Goal: Use online tool/utility: Utilize a website feature to perform a specific function

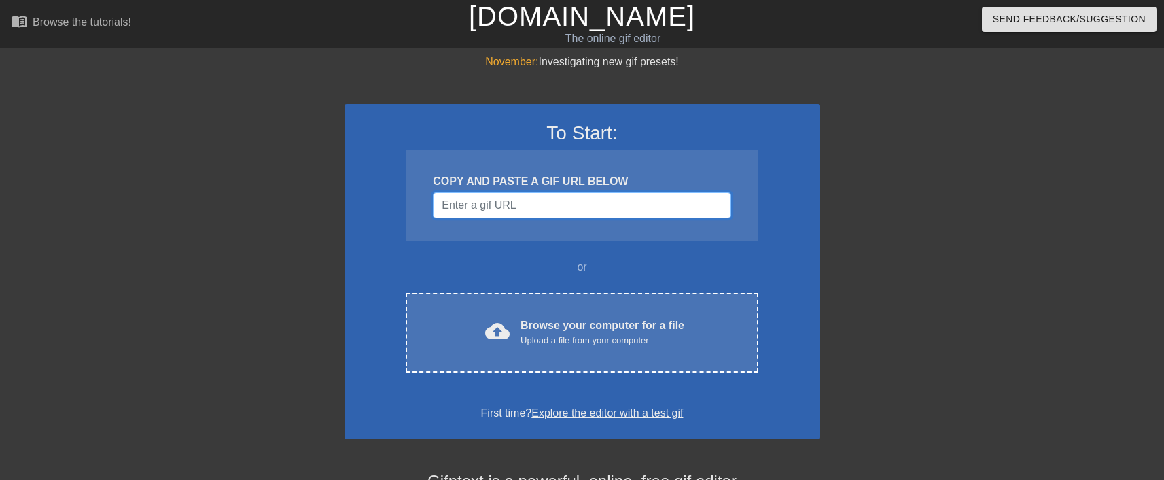
click at [477, 200] on input "Username" at bounding box center [582, 205] width 298 height 26
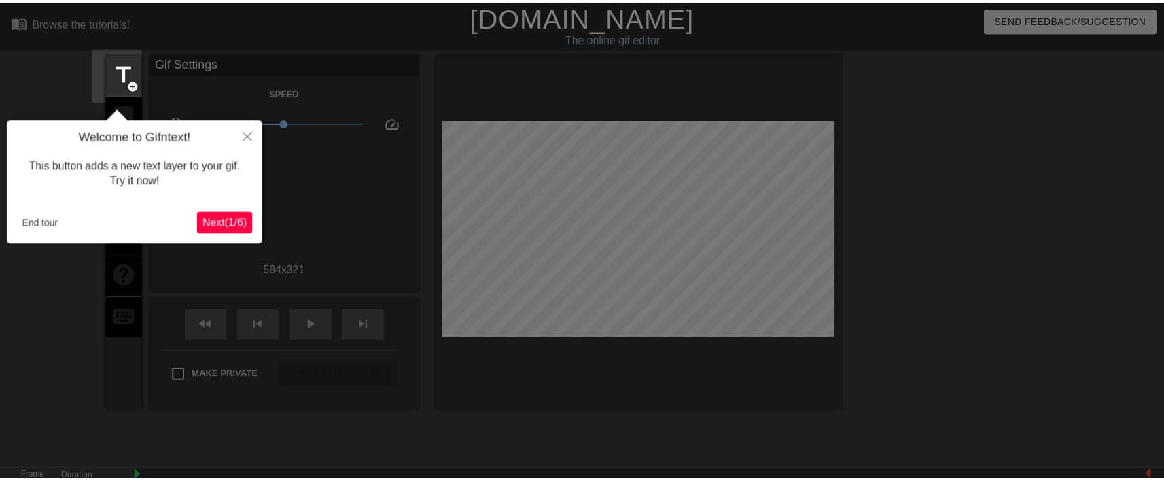
scroll to position [33, 0]
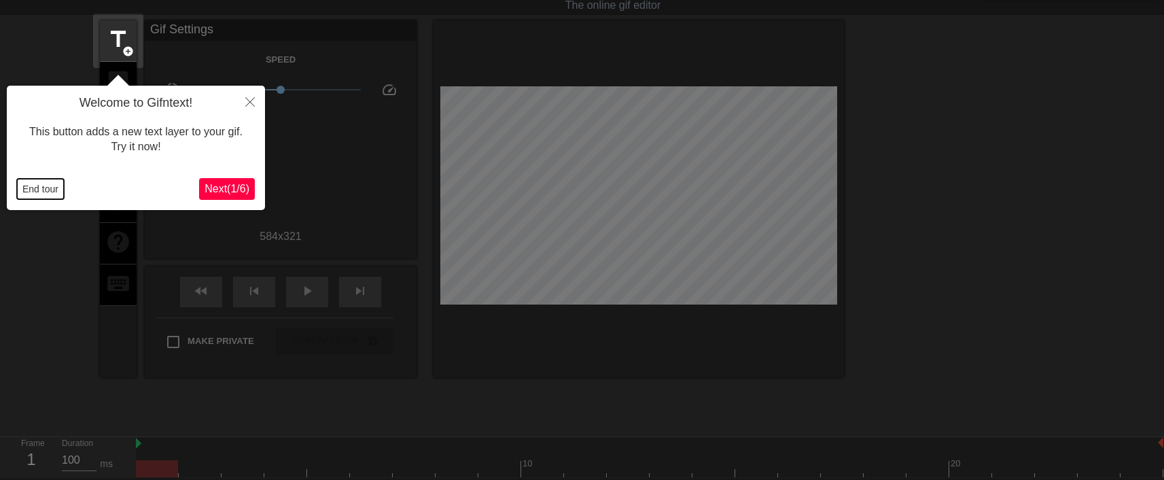
click at [37, 190] on button "End tour" at bounding box center [40, 189] width 47 height 20
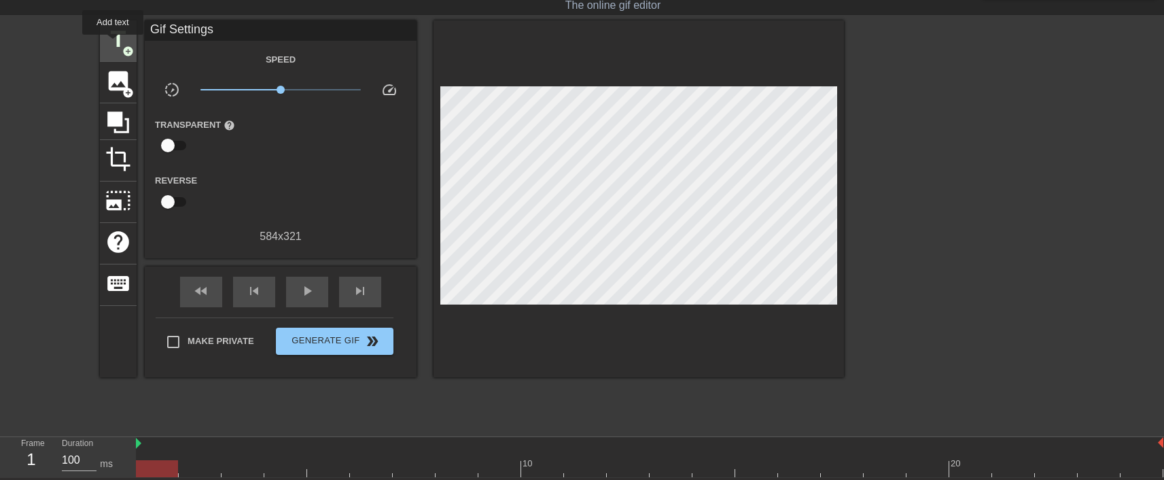
click at [112, 44] on span "title" at bounding box center [118, 40] width 26 height 26
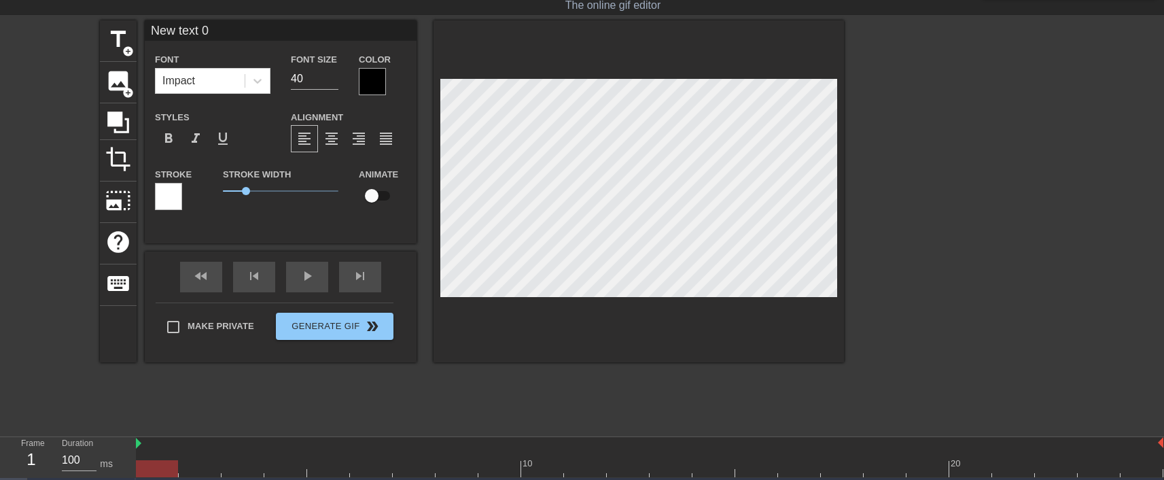
click at [366, 73] on div at bounding box center [372, 81] width 27 height 27
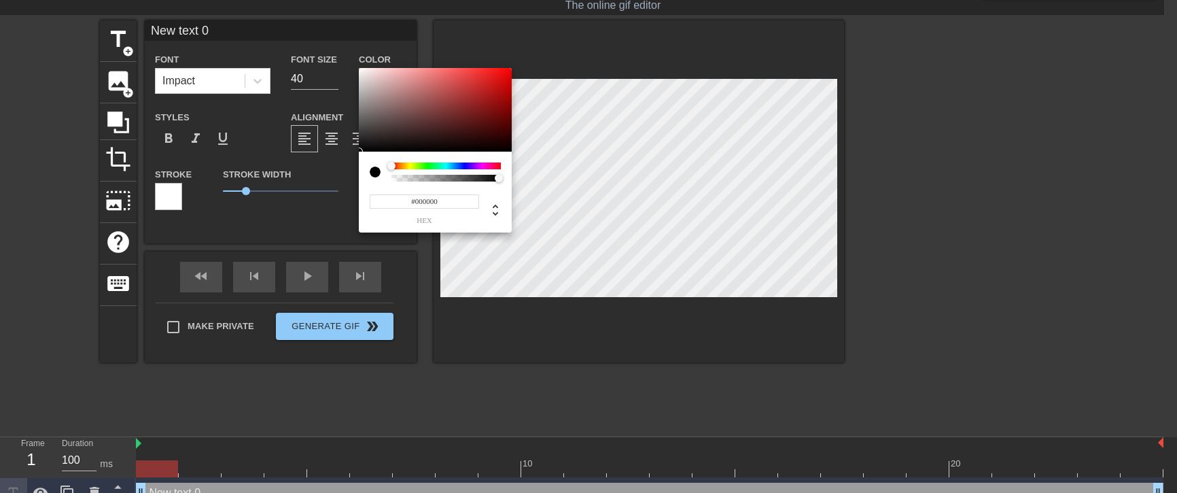
click at [430, 166] on div at bounding box center [445, 165] width 109 height 7
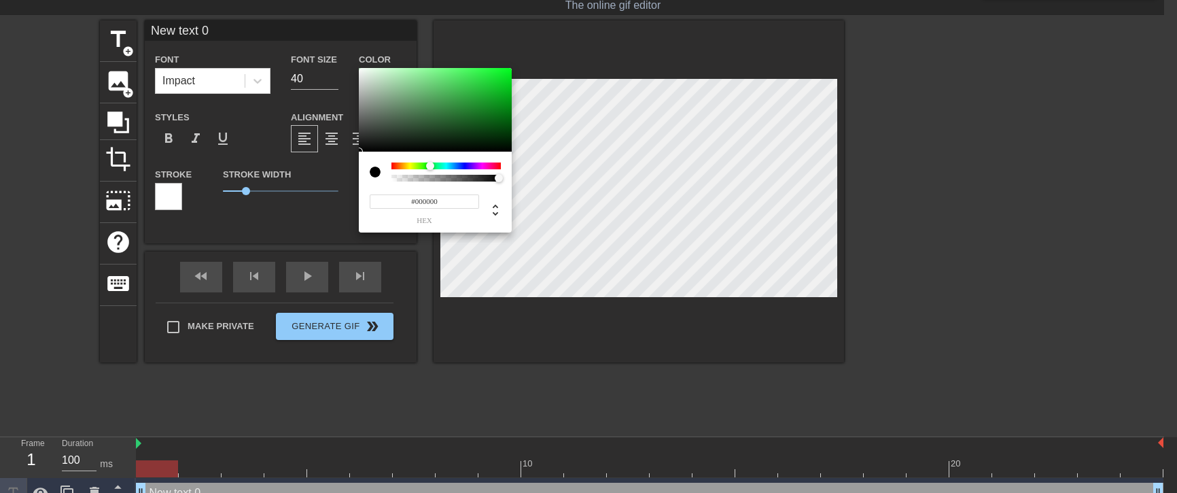
type input "#0CED28"
click at [504, 73] on div at bounding box center [435, 110] width 153 height 84
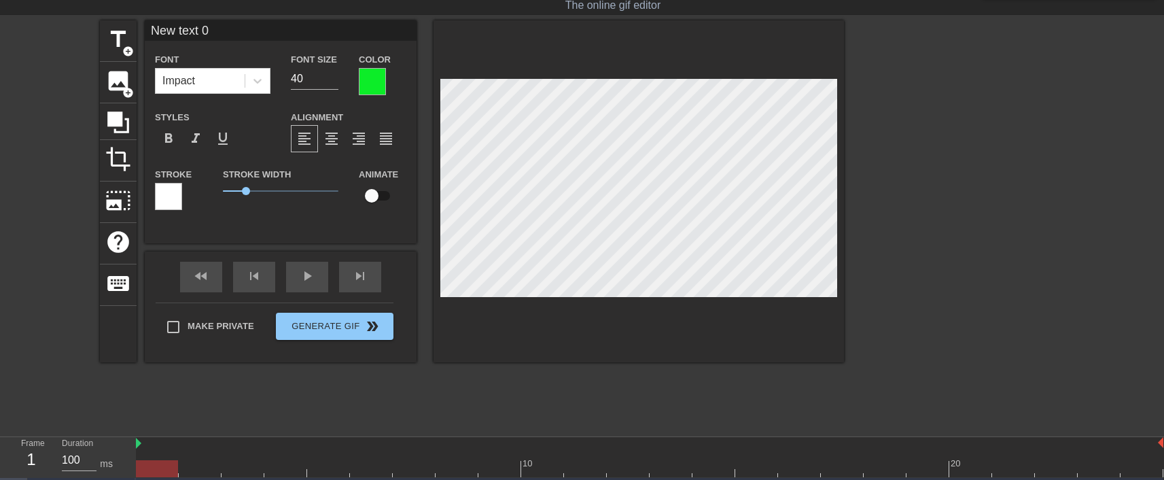
click at [169, 194] on div at bounding box center [168, 196] width 27 height 27
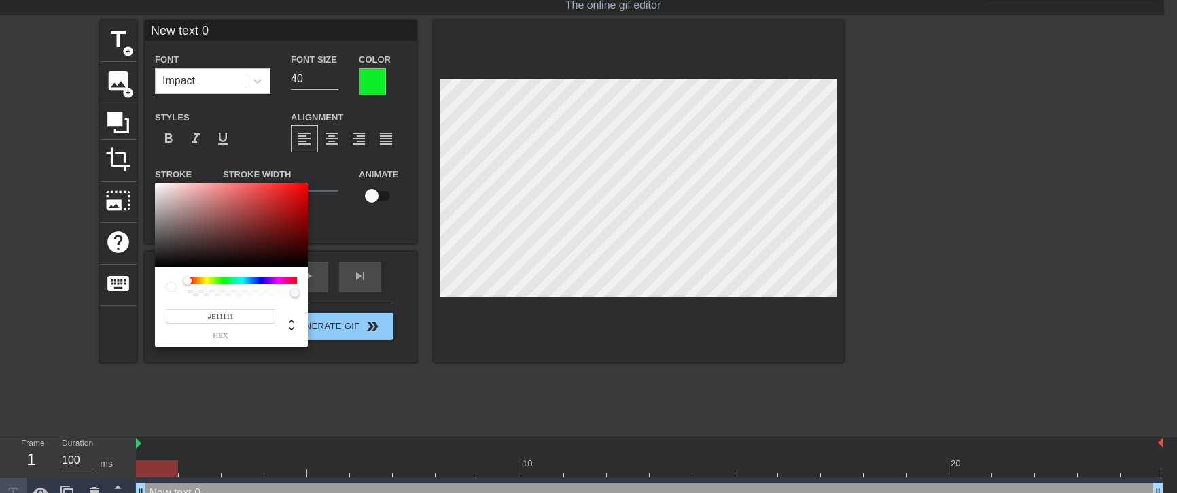
click at [296, 192] on div at bounding box center [231, 225] width 153 height 84
type input "#E0E111"
click at [206, 281] on div at bounding box center [242, 280] width 109 height 7
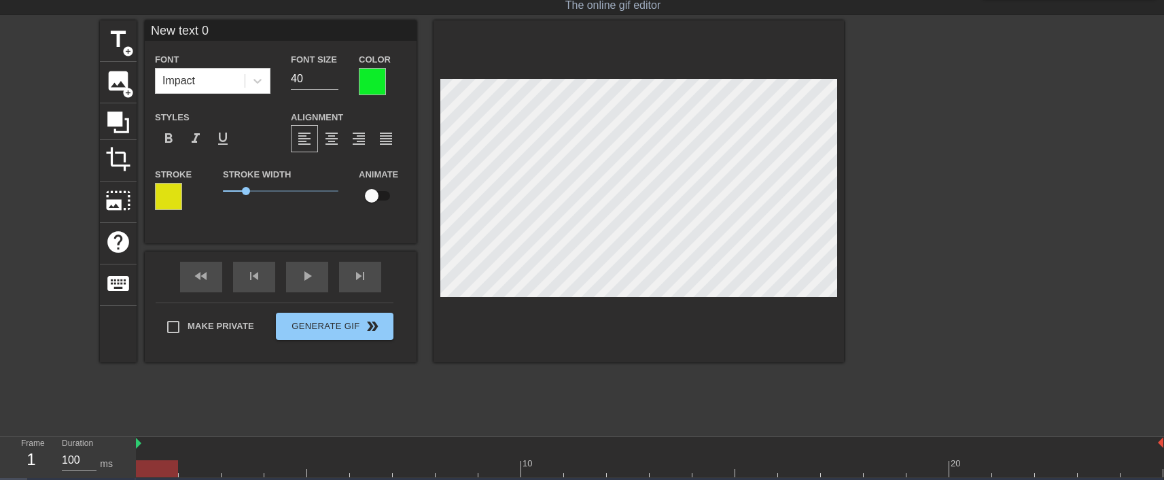
scroll to position [1, 2]
click at [333, 82] on input "39" at bounding box center [315, 79] width 48 height 22
click at [334, 82] on input "38" at bounding box center [315, 79] width 48 height 22
click at [334, 82] on input "37" at bounding box center [315, 79] width 48 height 22
click at [334, 82] on input "36" at bounding box center [315, 79] width 48 height 22
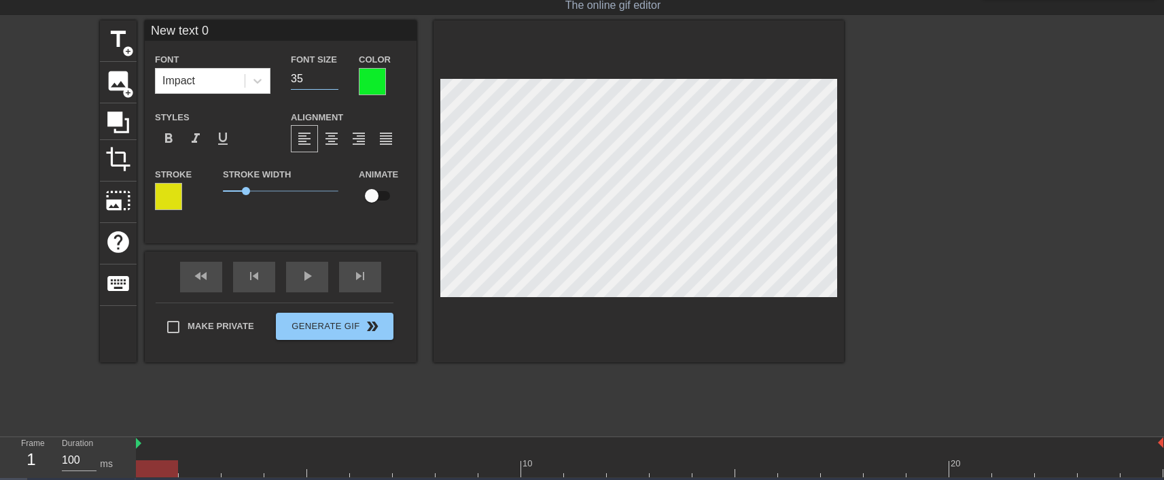
click at [334, 82] on input "35" at bounding box center [315, 79] width 48 height 22
click at [334, 82] on input "34" at bounding box center [315, 79] width 48 height 22
click at [334, 82] on input "33" at bounding box center [315, 79] width 48 height 22
click at [334, 82] on input "32" at bounding box center [315, 79] width 48 height 22
click at [334, 82] on input "31" at bounding box center [315, 79] width 48 height 22
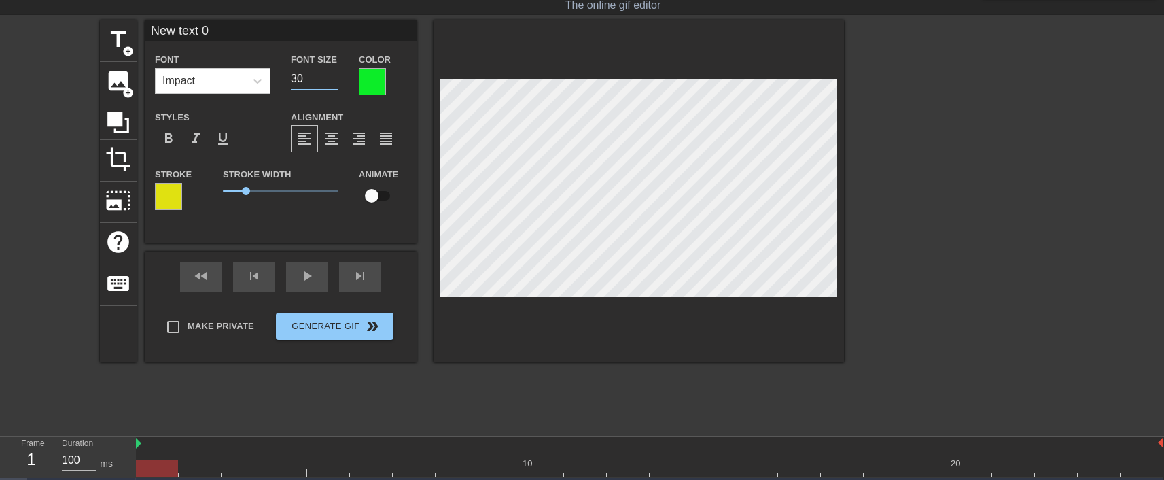
type input "30"
click at [334, 82] on input "30" at bounding box center [315, 79] width 48 height 22
type input "M"
type textarea "M"
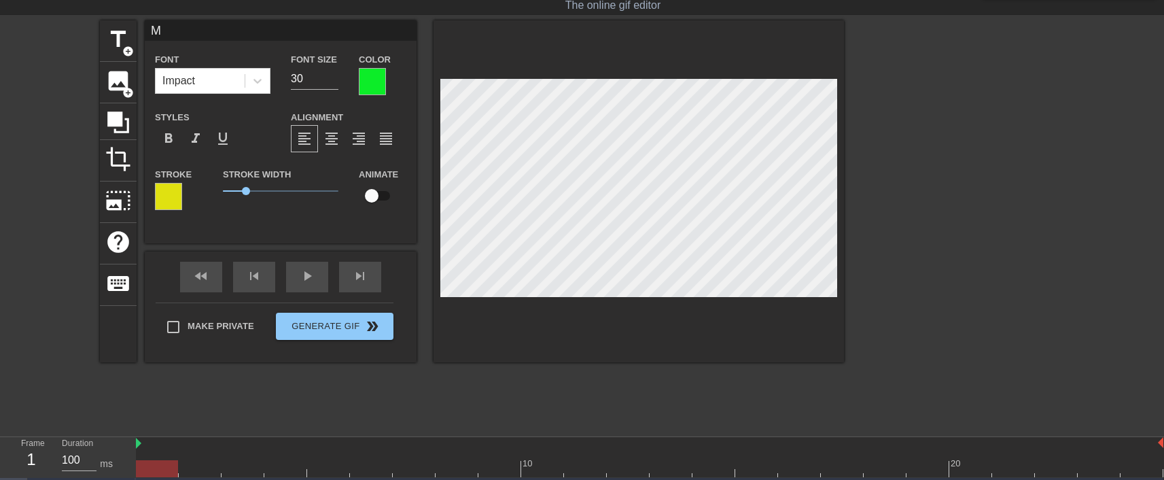
scroll to position [1, 1]
type input "MO"
type textarea "MO"
type input "MOI"
type textarea "MOI"
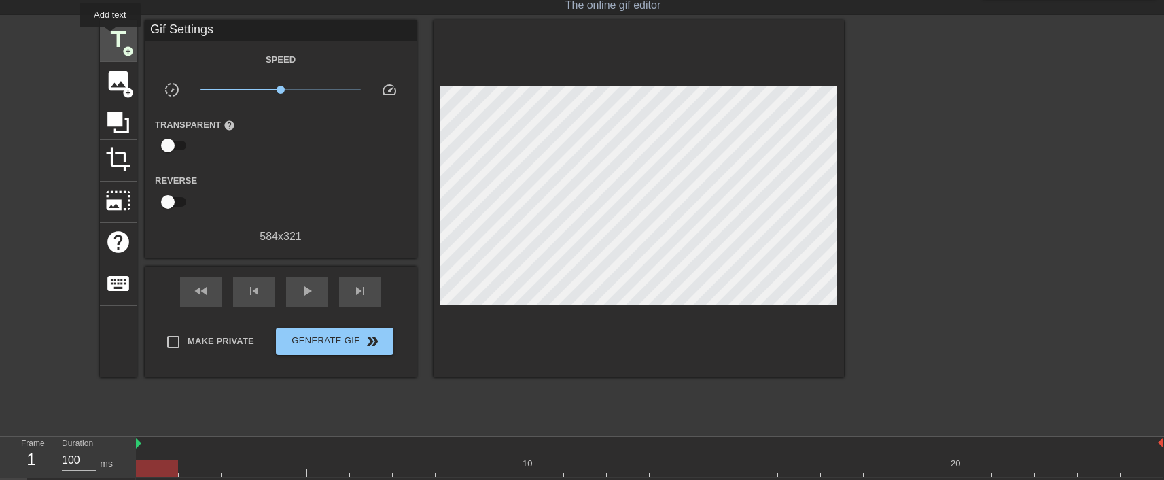
click at [110, 38] on span "title" at bounding box center [118, 40] width 26 height 26
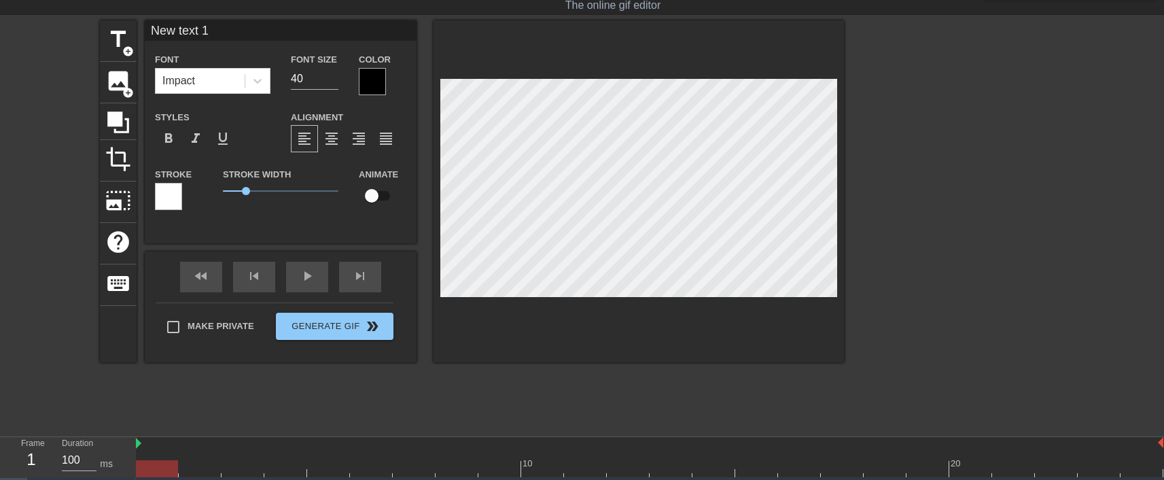
scroll to position [2, 4]
click at [336, 78] on input "39" at bounding box center [315, 79] width 48 height 22
click at [336, 78] on input "38" at bounding box center [315, 79] width 48 height 22
click at [336, 78] on input "37" at bounding box center [315, 79] width 48 height 22
click at [335, 78] on input "36" at bounding box center [315, 79] width 48 height 22
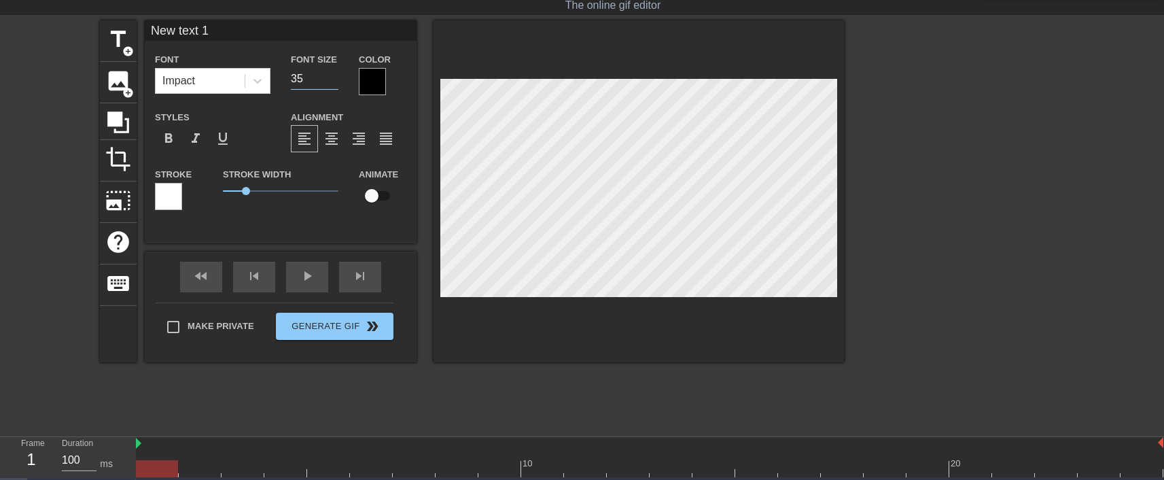
click at [335, 79] on input "35" at bounding box center [315, 79] width 48 height 22
click at [335, 79] on input "34" at bounding box center [315, 79] width 48 height 22
click at [335, 79] on input "33" at bounding box center [315, 79] width 48 height 22
click at [335, 79] on input "32" at bounding box center [315, 79] width 48 height 22
click at [335, 79] on input "31" at bounding box center [315, 79] width 48 height 22
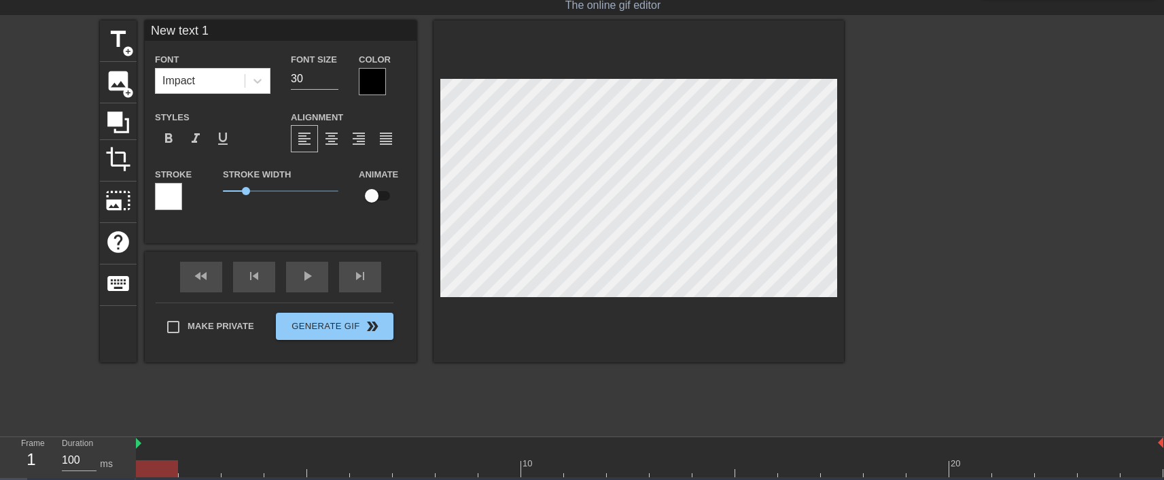
type input "30"
click at [335, 79] on input "30" at bounding box center [315, 79] width 48 height 22
click at [373, 82] on div at bounding box center [372, 81] width 27 height 27
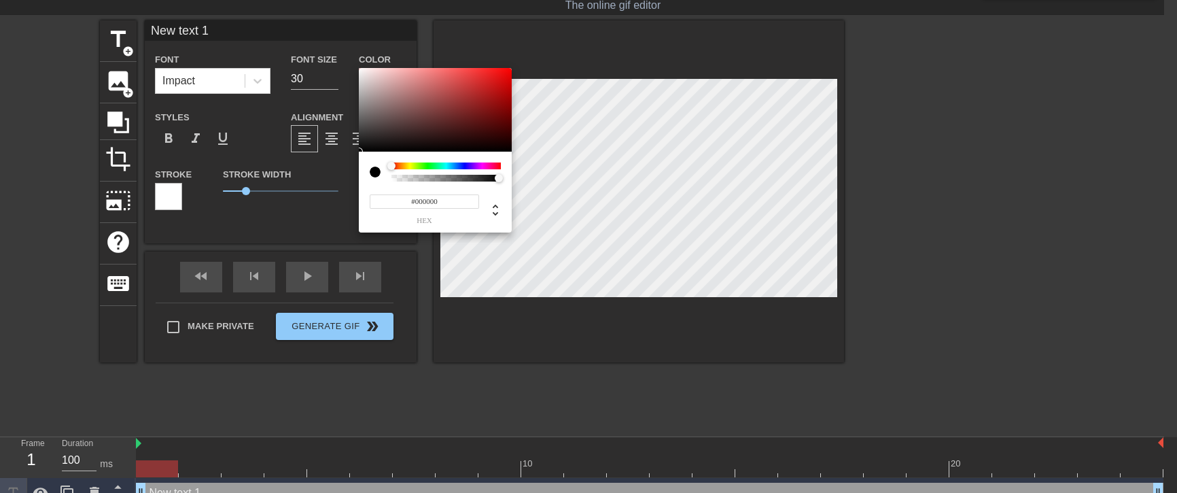
type input "#ED0D0D"
click at [504, 73] on div at bounding box center [435, 110] width 153 height 84
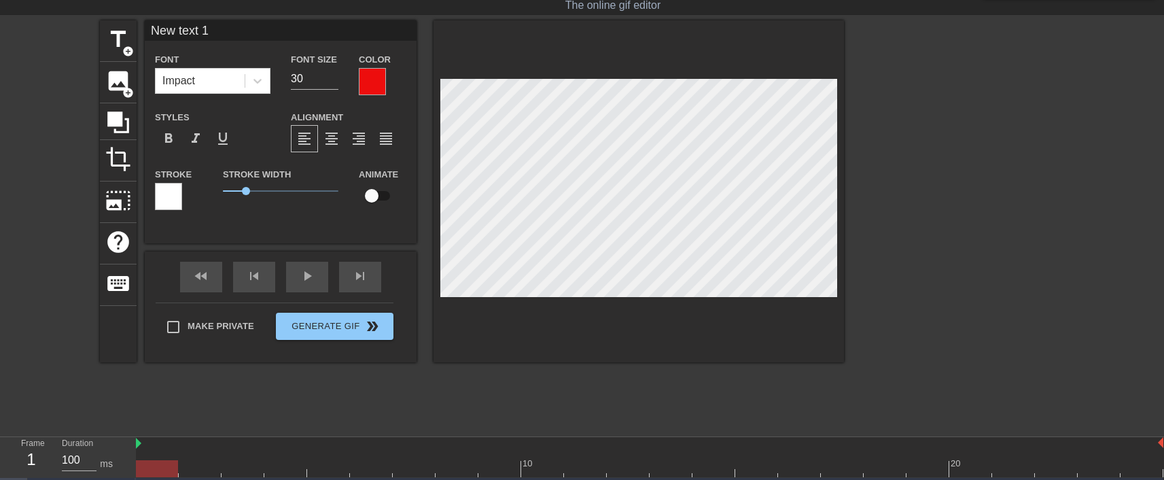
click at [162, 198] on div at bounding box center [168, 196] width 27 height 27
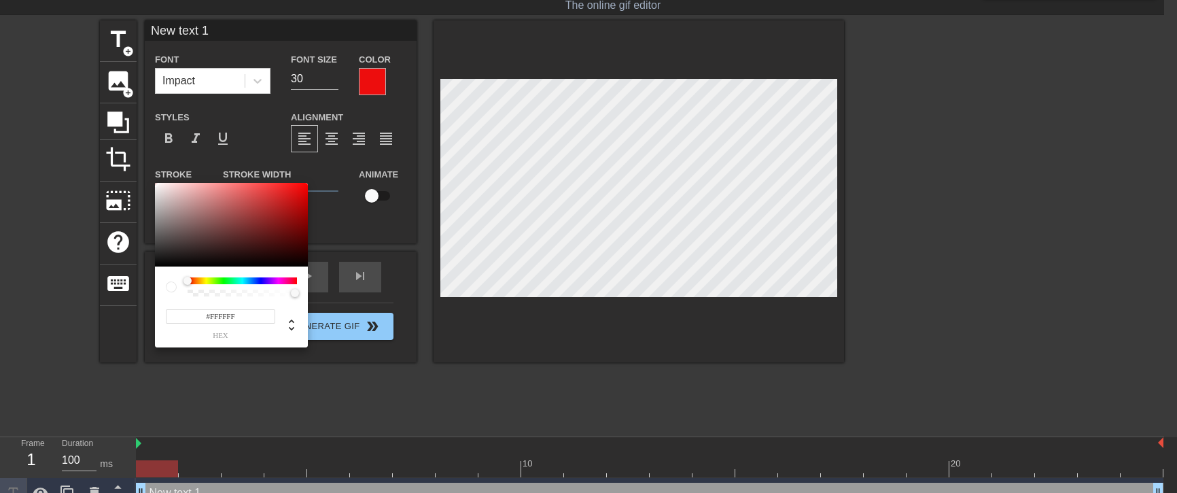
click at [256, 281] on div at bounding box center [242, 280] width 109 height 7
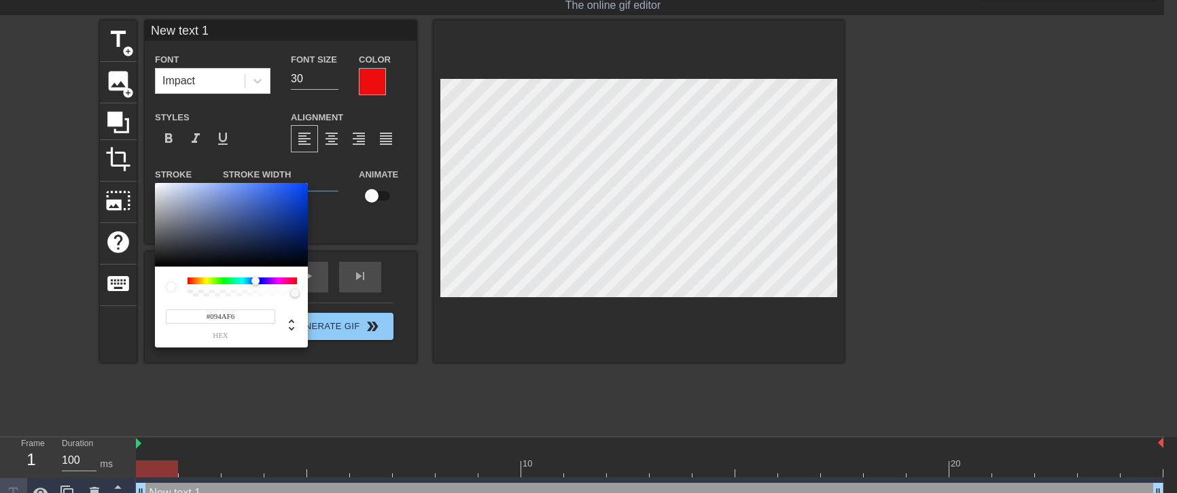
type input "#0849F6"
click at [303, 186] on div at bounding box center [231, 225] width 153 height 84
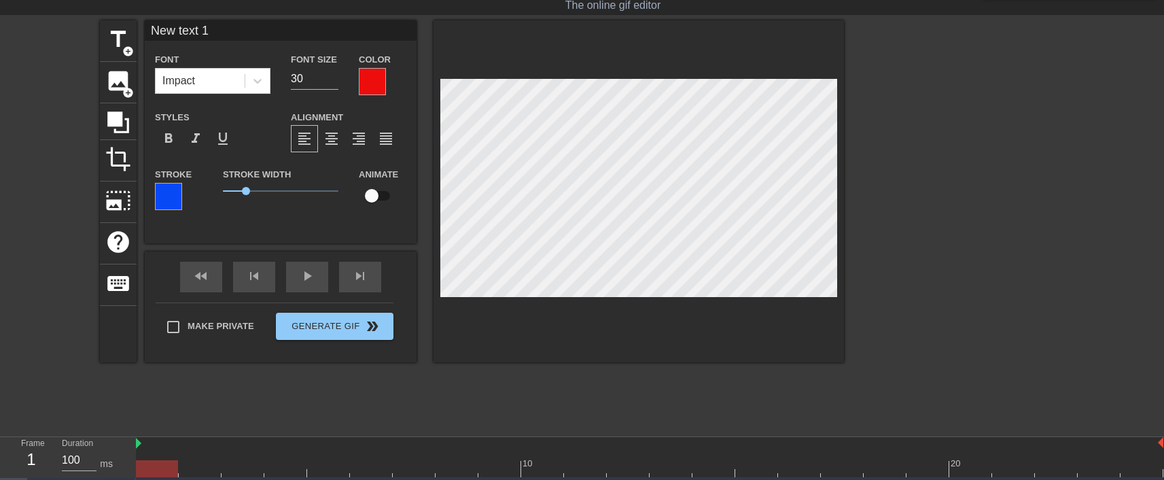
scroll to position [2, 2]
type input "P"
type textarea "P"
type input "PC"
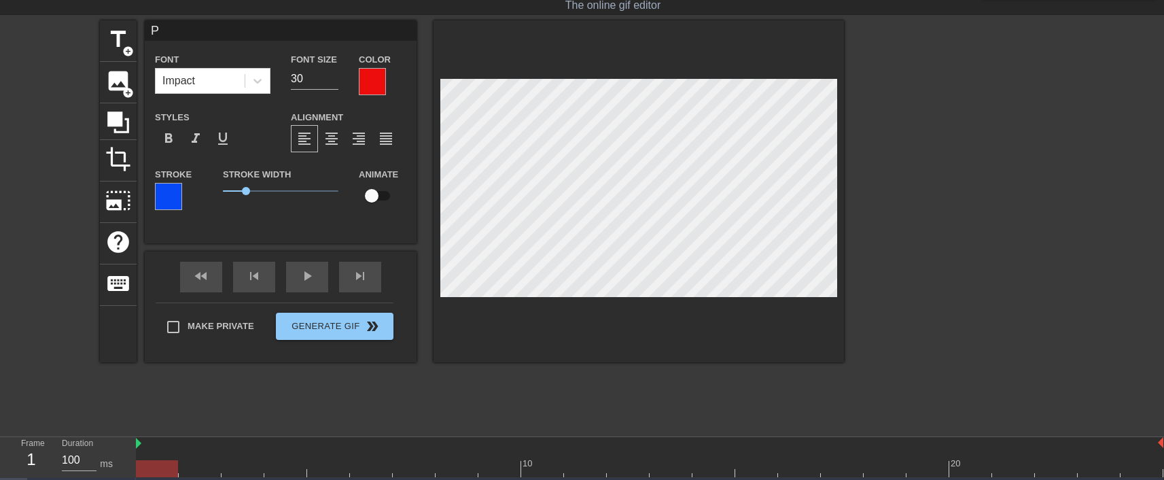
type textarea "PC"
type input "PCA"
type textarea "PCA"
type input "Pr"
type textarea "Pr"
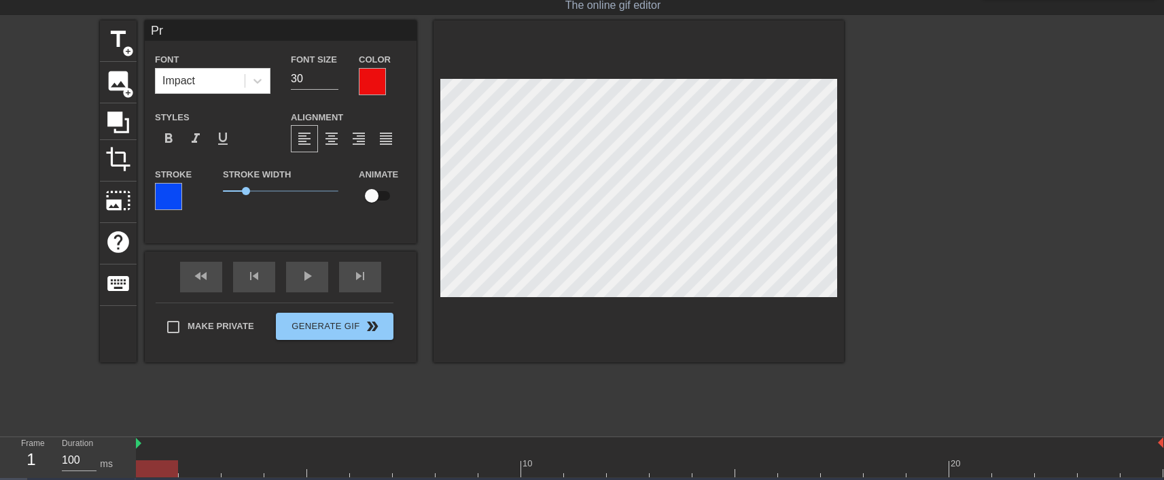
type input "Pro"
type textarea "Pro"
type input "Prog"
type textarea "Prog"
type input "Prog"
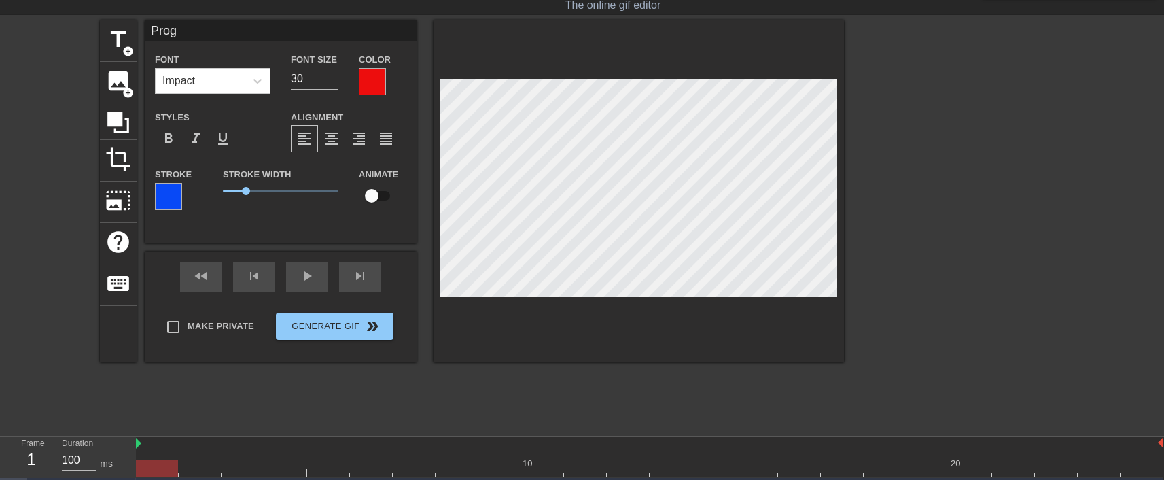
type textarea "Prog"
type input "Prog C"
type textarea "Prog C"
type input "Prog Ch"
type textarea "Prog Ch"
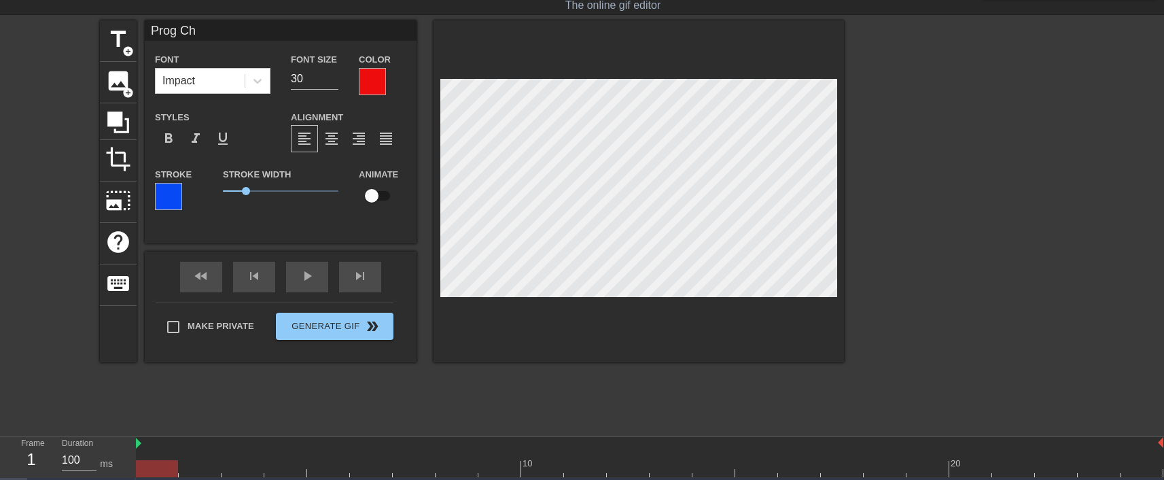
type input "Prog Che"
type textarea "Prog Che"
type input "Prog Chel"
type textarea "Prog Chel"
type input "Prog Chelo"
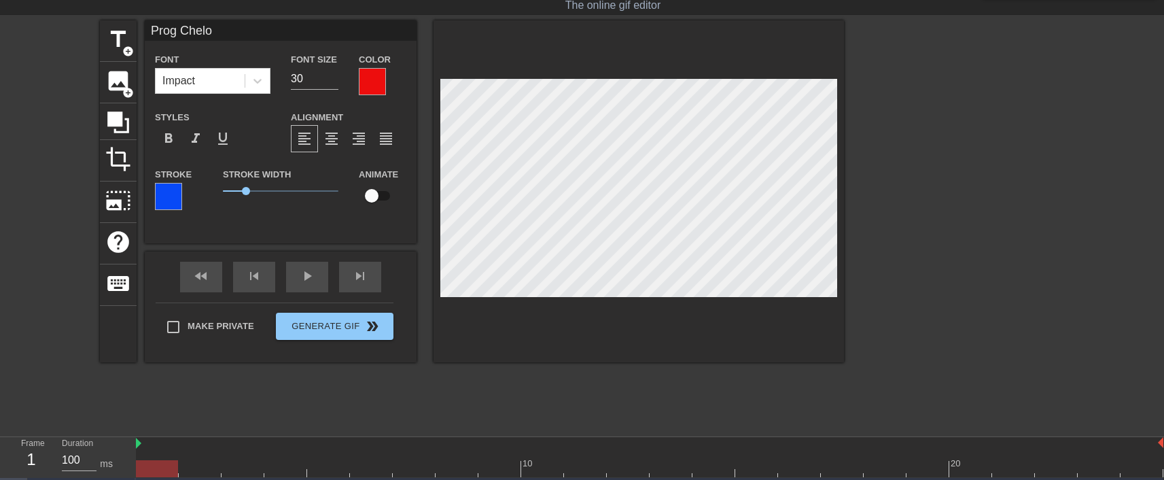
type textarea "Prog Chelo"
type input "Prog Chelou"
type textarea "Prog Chelou"
type input "Prog Chelou"
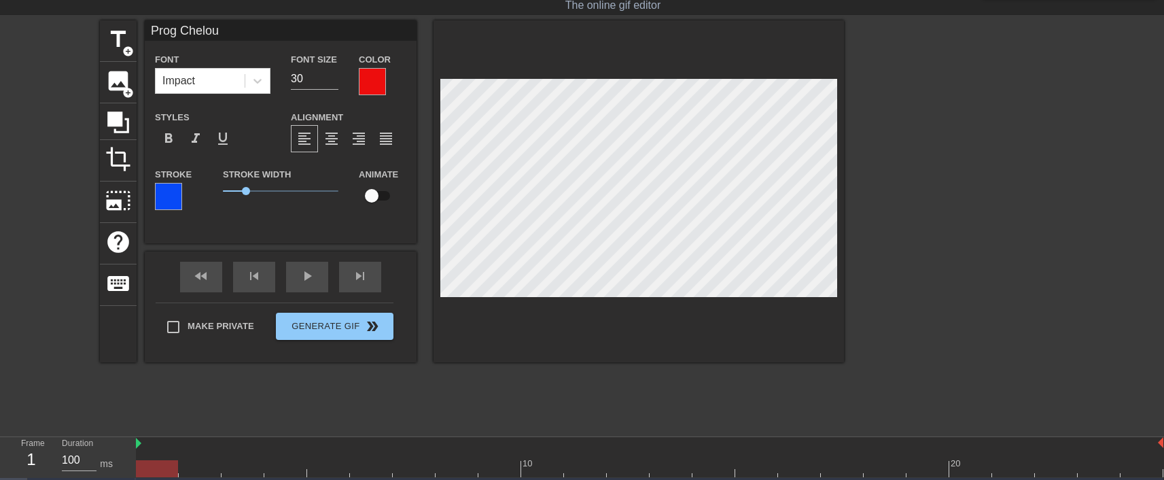
type textarea "Prog Chelou"
type input "Prog ChelouA"
type textarea "Prog Chelou A"
type input "Prog ChelouAr"
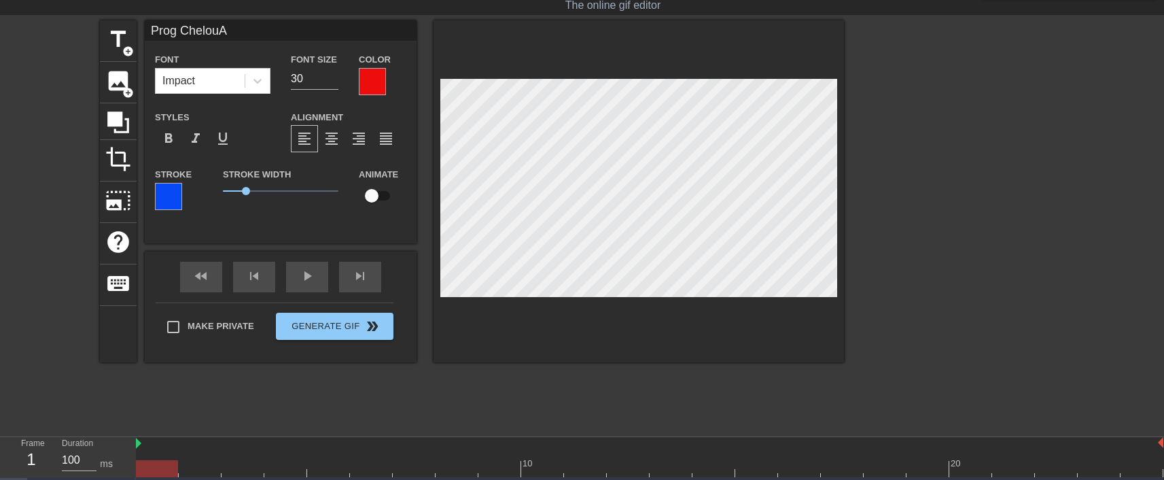
type textarea "Prog Chelou Ar"
type input "Prog ChelouArt"
type textarea "Prog Chelou Art"
type input "Prog ChelouArte"
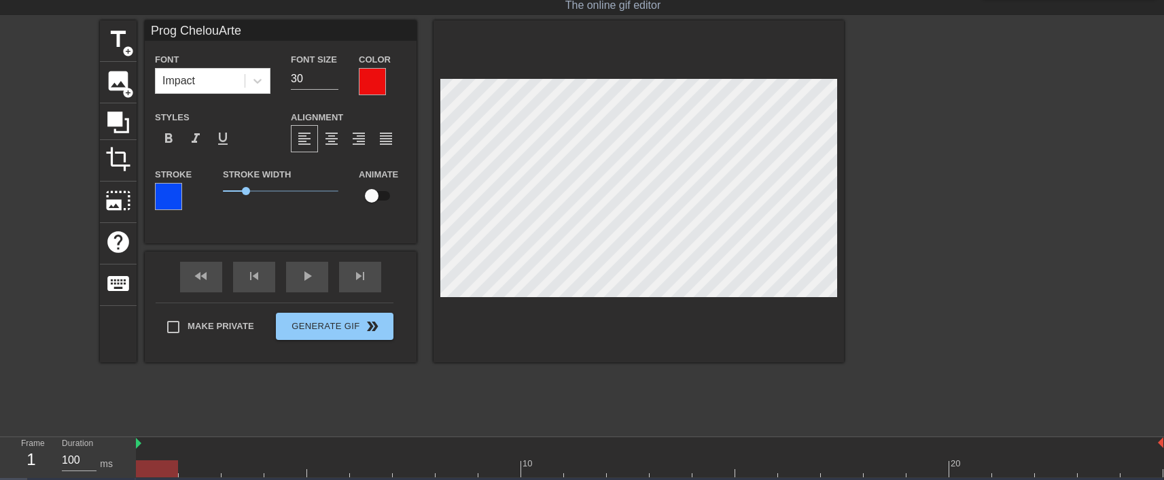
type textarea "Prog Chelou Arte"
click at [335, 140] on span "format_align_center" at bounding box center [331, 138] width 16 height 16
type input "Prog ChelouArte"
type input "29"
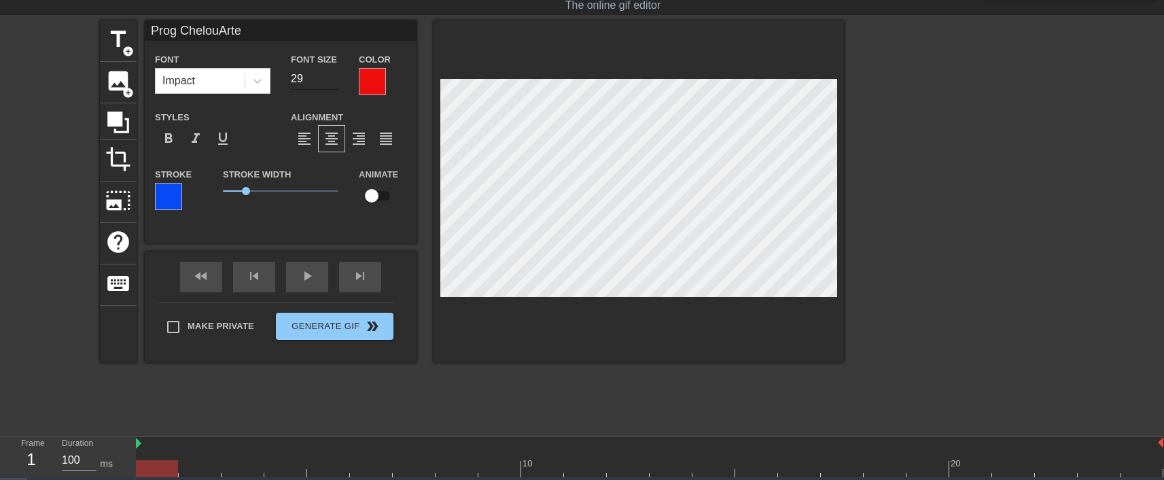
click at [330, 79] on input "29" at bounding box center [315, 79] width 48 height 22
type input "Prog ChelouArte"
type input "28"
click at [330, 79] on input "28" at bounding box center [315, 79] width 48 height 22
type input "Prog ChelouArte"
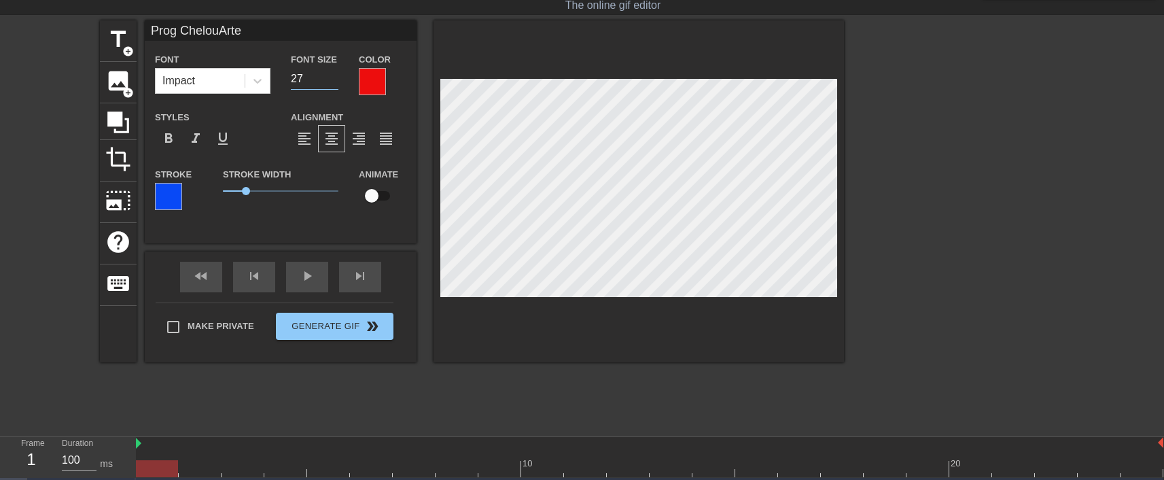
type input "27"
click at [330, 79] on input "27" at bounding box center [315, 79] width 48 height 22
type input "Prog ChelouArte"
type input "26"
click at [330, 79] on input "26" at bounding box center [315, 79] width 48 height 22
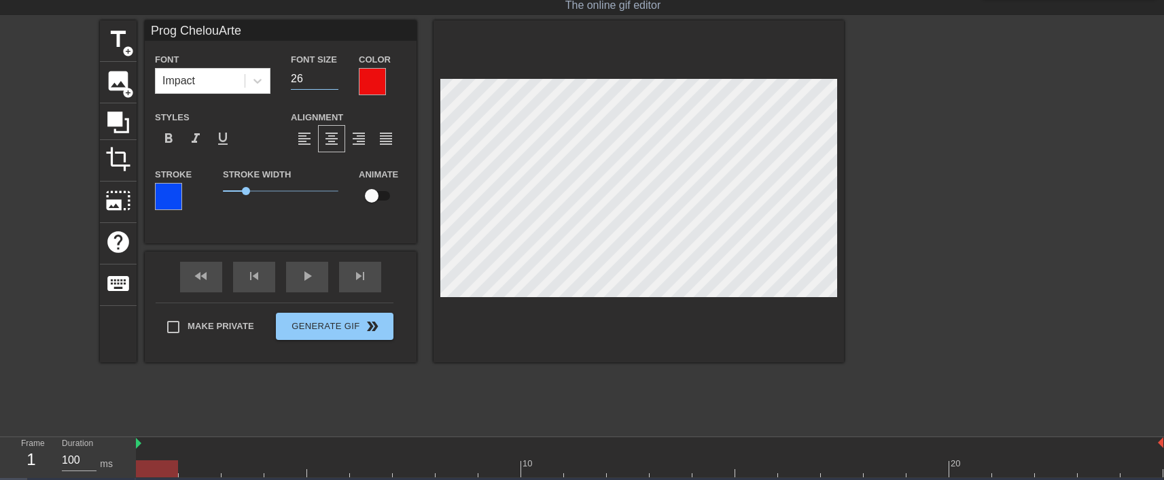
type input "Prog ChelouArte"
type input "25"
click at [330, 79] on input "25" at bounding box center [315, 79] width 48 height 22
type input "MOI"
click at [332, 79] on input "29" at bounding box center [315, 79] width 48 height 22
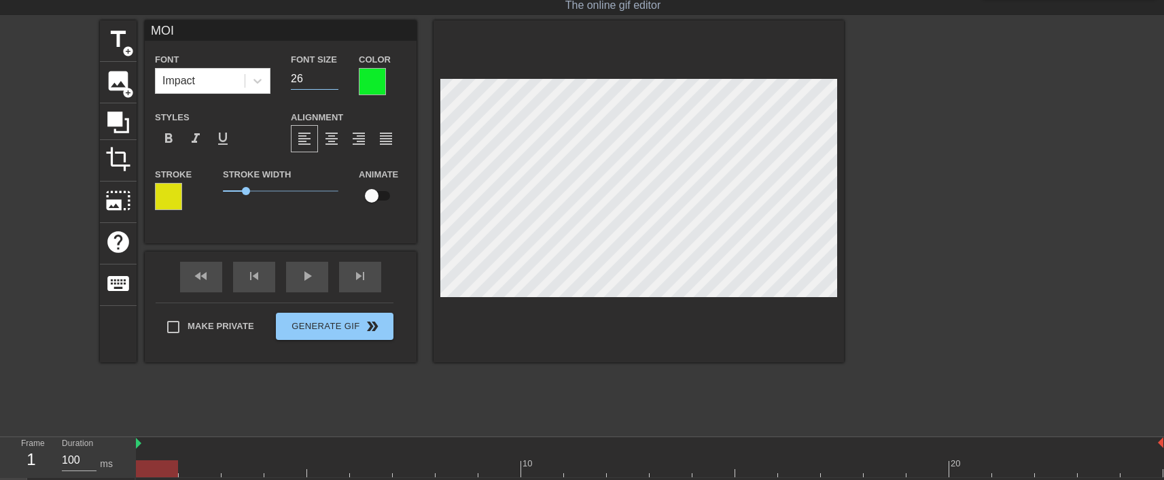
click at [332, 79] on input "26" at bounding box center [315, 79] width 48 height 22
type input "25"
click at [332, 79] on input "25" at bounding box center [315, 79] width 48 height 22
click at [380, 190] on input "checkbox" at bounding box center [371, 196] width 77 height 26
checkbox input "true"
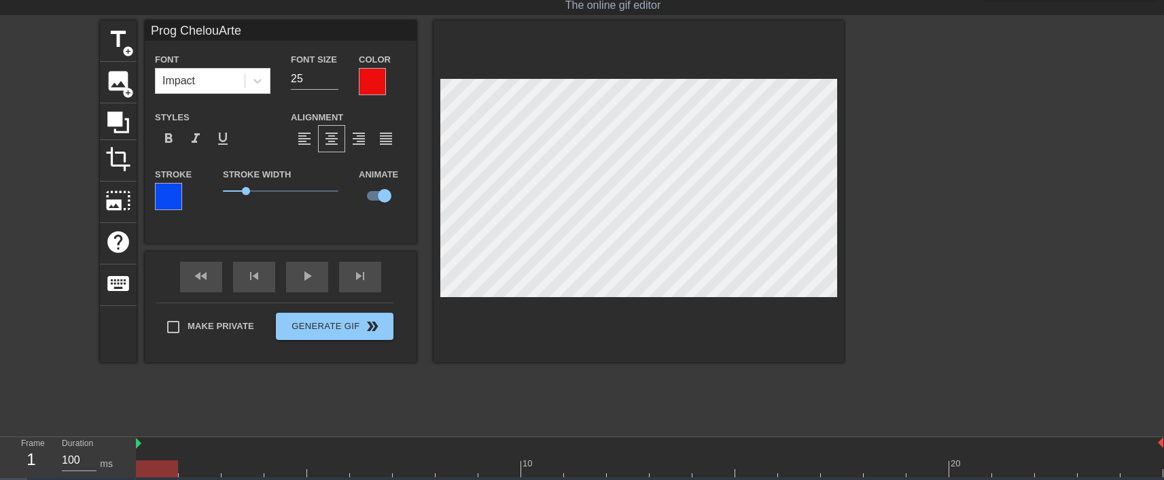
type input "MOI"
click at [385, 197] on input "checkbox" at bounding box center [371, 196] width 77 height 26
checkbox input "true"
click at [194, 471] on div at bounding box center [649, 468] width 1027 height 17
click at [251, 459] on div "10 20" at bounding box center [649, 457] width 1027 height 40
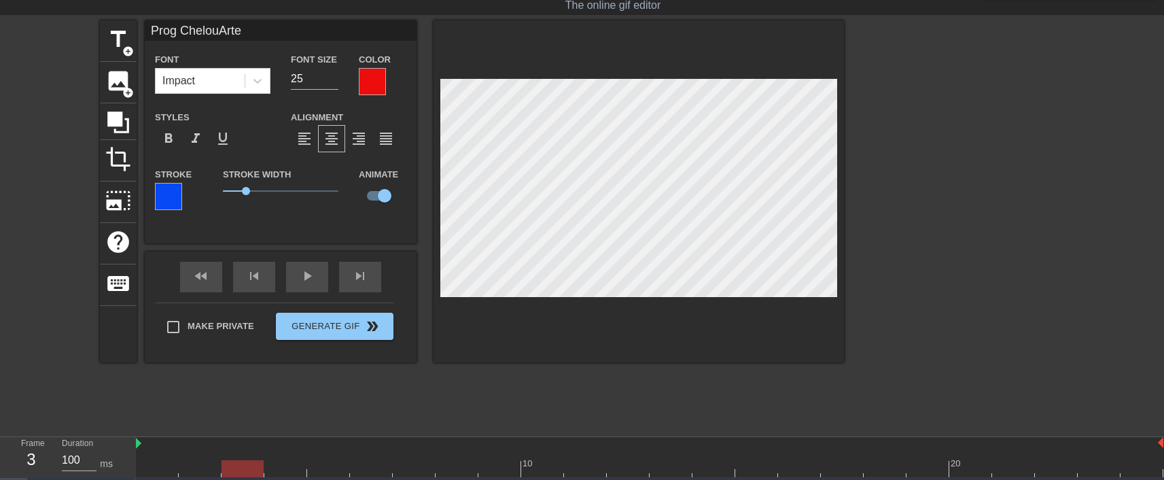
click at [287, 462] on div at bounding box center [649, 468] width 1027 height 17
click at [326, 467] on div at bounding box center [649, 468] width 1027 height 17
click at [382, 457] on div at bounding box center [371, 459] width 43 height 17
click at [422, 466] on div at bounding box center [649, 468] width 1027 height 17
click at [460, 465] on div at bounding box center [649, 468] width 1027 height 17
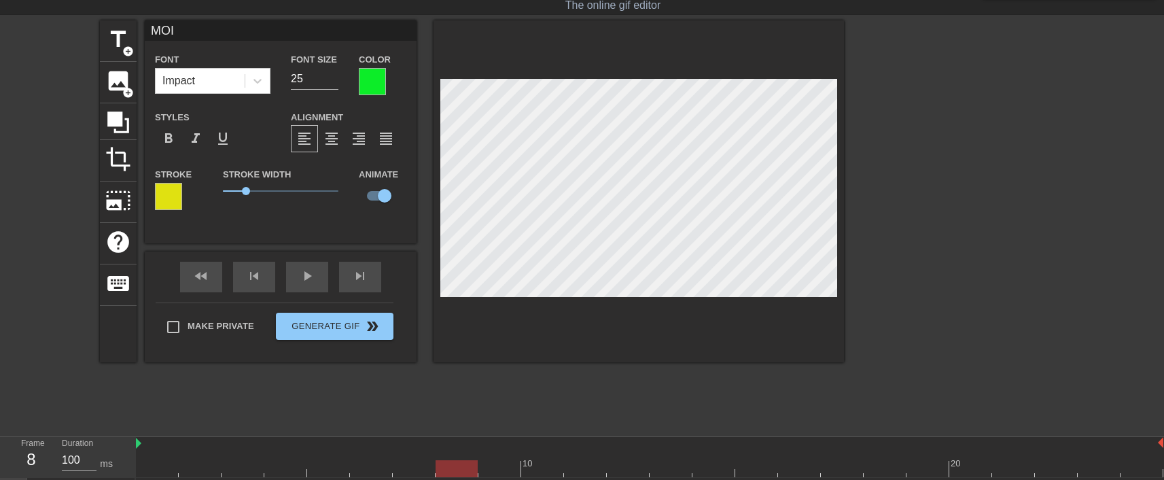
click at [503, 451] on div at bounding box center [499, 459] width 43 height 17
click at [552, 467] on div at bounding box center [649, 468] width 1027 height 17
type input "Prog ChelouArte"
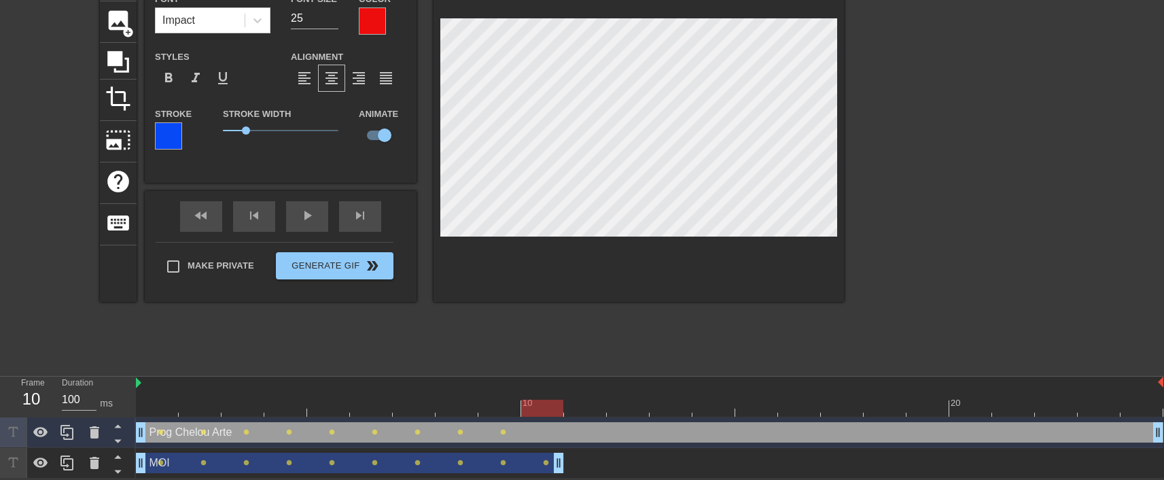
drag, startPoint x: 1157, startPoint y: 463, endPoint x: 561, endPoint y: 457, distance: 596.0
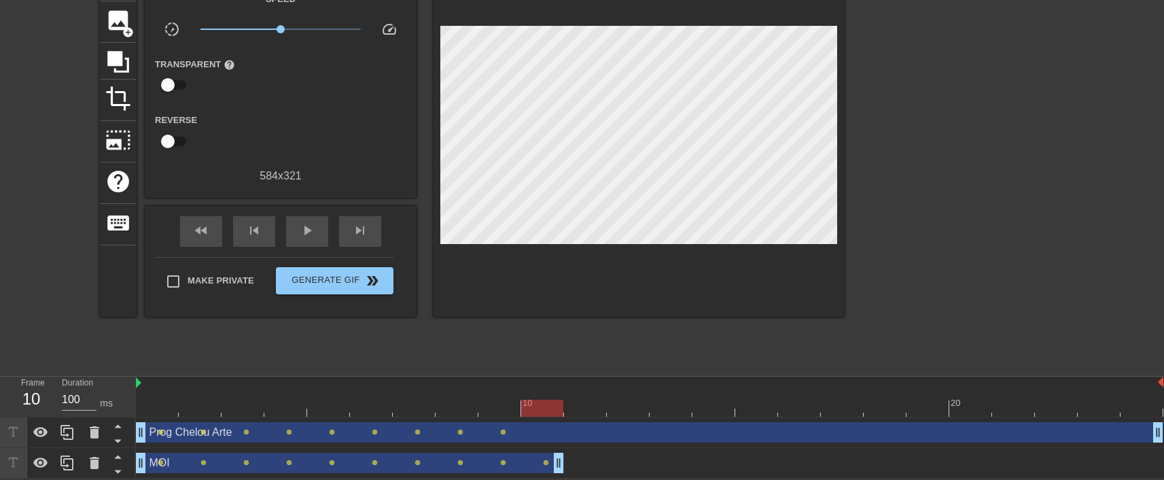
click at [565, 460] on div "MOI drag_handle drag_handle lens lens lens lens lens lens lens lens lens lens" at bounding box center [649, 463] width 1027 height 20
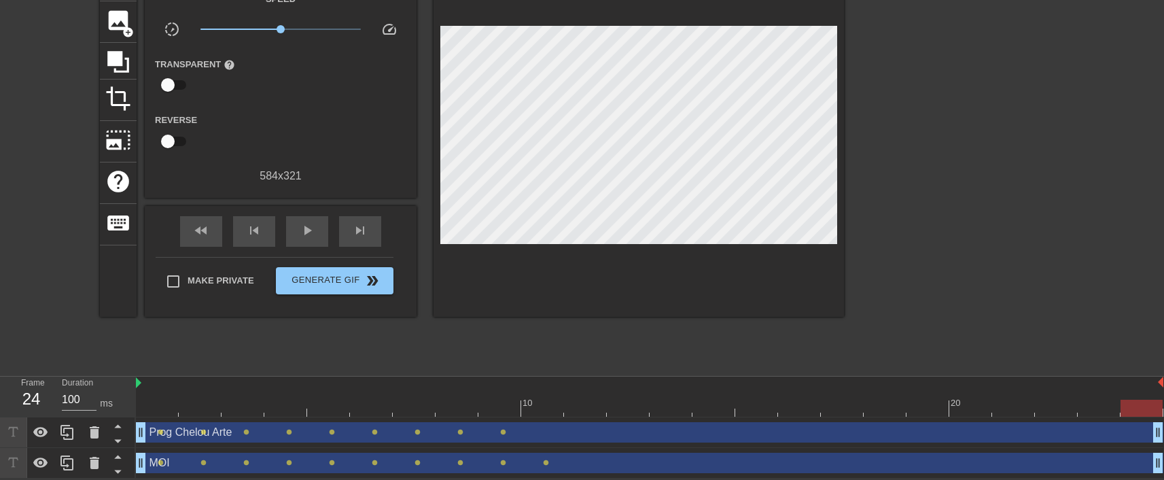
drag, startPoint x: 557, startPoint y: 461, endPoint x: 1158, endPoint y: 480, distance: 601.7
click at [1158, 478] on html "menu_book Browse the tutorials! [DOMAIN_NAME] The online gif editor Send Feedba…" at bounding box center [582, 192] width 1164 height 572
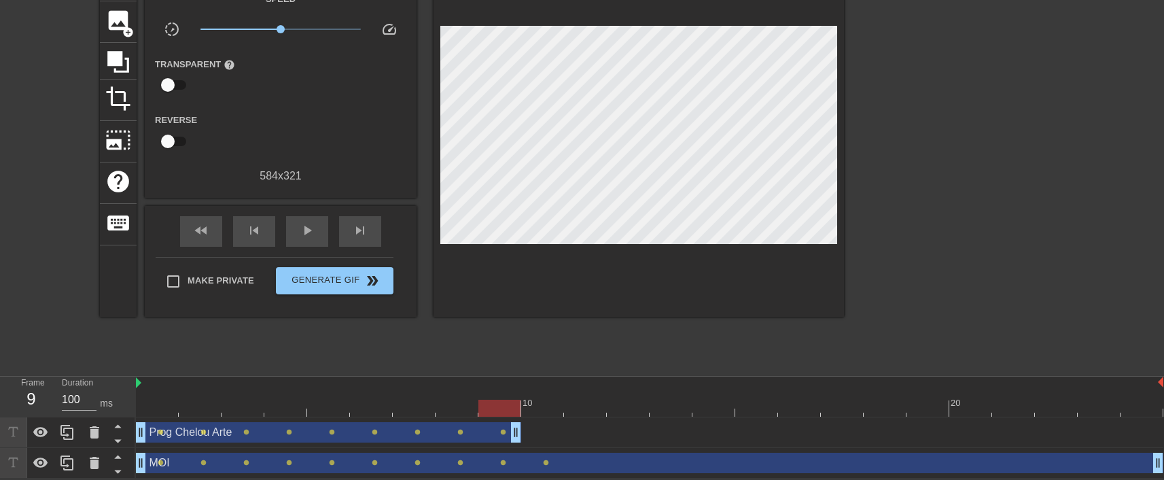
drag, startPoint x: 1157, startPoint y: 436, endPoint x: 521, endPoint y: 417, distance: 635.7
click at [521, 417] on div "Prog Chelou Arte drag_handle drag_handle lens lens lens lens lens lens lens len…" at bounding box center [649, 432] width 1027 height 31
click at [65, 432] on icon at bounding box center [67, 432] width 16 height 16
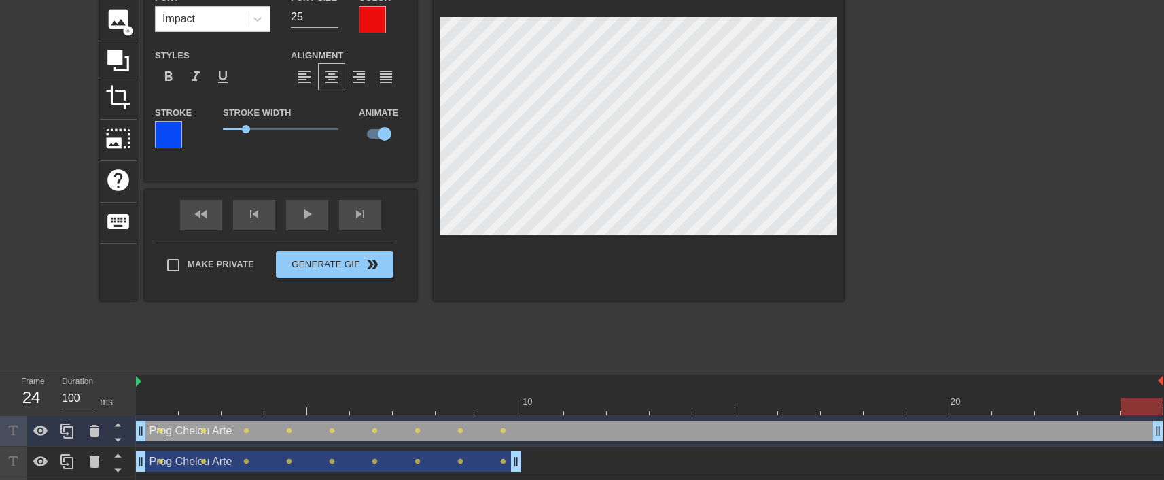
drag, startPoint x: 516, startPoint y: 434, endPoint x: 1237, endPoint y: 453, distance: 721.3
click at [1164, 453] on html "menu_book Browse the tutorials! [DOMAIN_NAME] The online gif editor Send Feedba…" at bounding box center [582, 206] width 1164 height 603
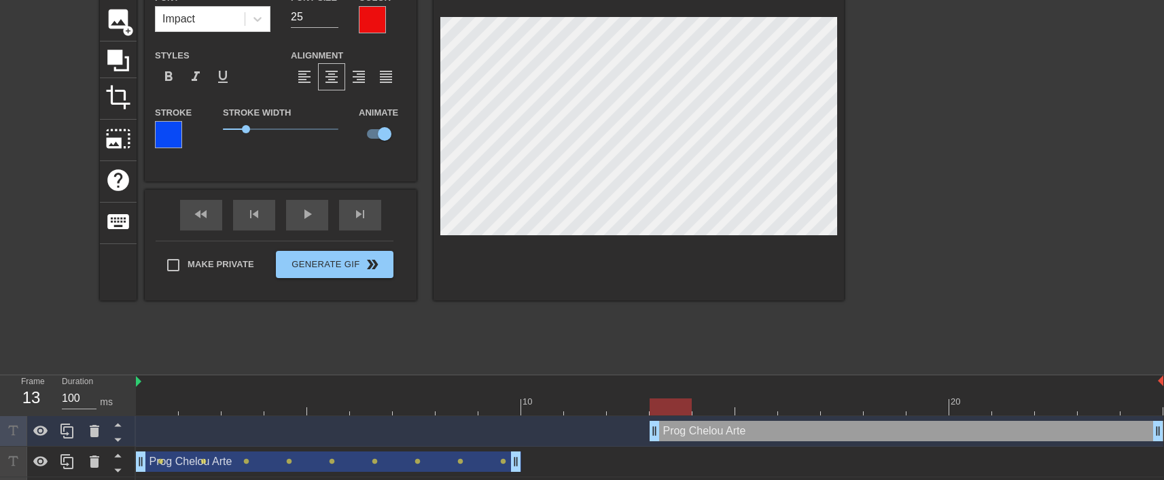
drag, startPoint x: 140, startPoint y: 427, endPoint x: 668, endPoint y: 446, distance: 528.4
click at [668, 446] on div "Prog Chelou Arte drag_handle drag_handle Prog Chelou Arte drag_handle drag_hand…" at bounding box center [650, 462] width 1028 height 92
click at [552, 402] on div at bounding box center [649, 406] width 1027 height 17
click at [587, 412] on div at bounding box center [649, 406] width 1027 height 17
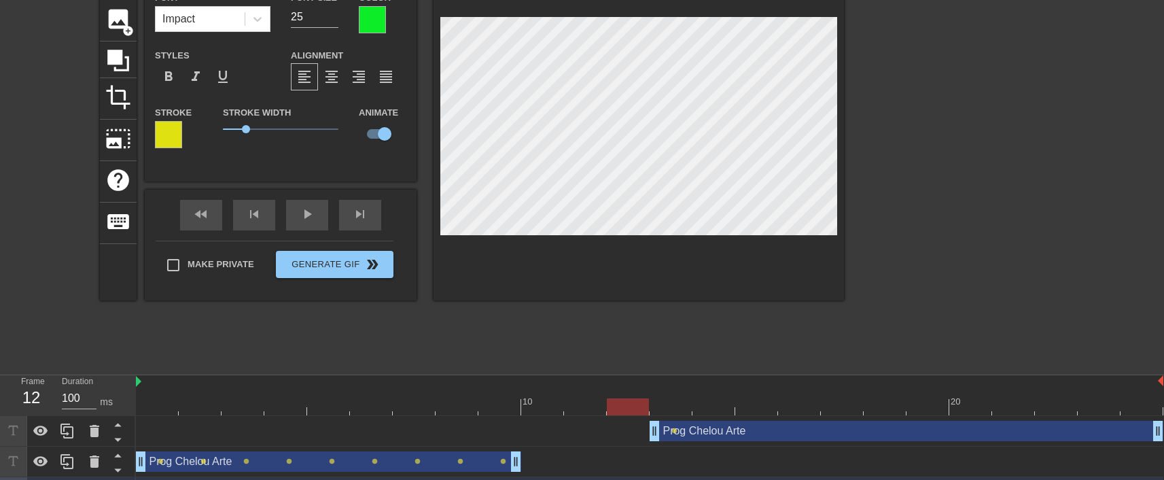
click at [628, 398] on div at bounding box center [649, 406] width 1027 height 17
click at [671, 408] on div at bounding box center [649, 406] width 1027 height 17
click at [713, 405] on div at bounding box center [649, 406] width 1027 height 17
click at [761, 405] on div at bounding box center [649, 406] width 1027 height 17
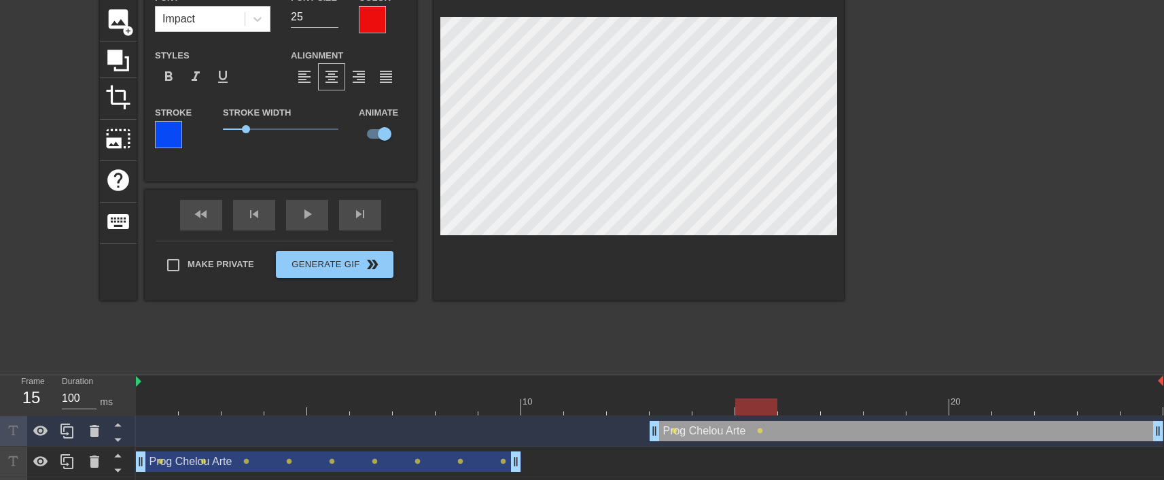
click at [803, 400] on div at bounding box center [649, 406] width 1027 height 17
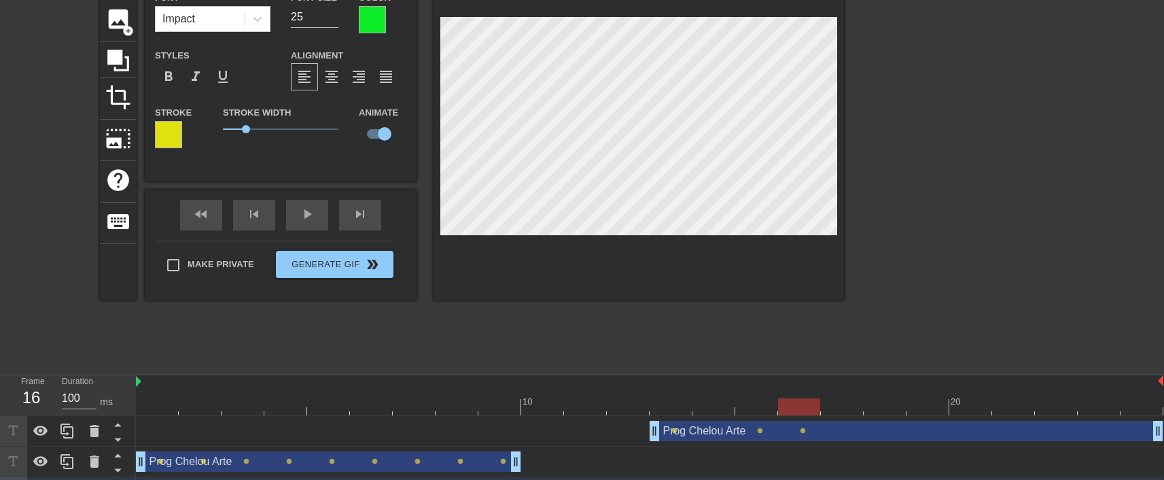
click at [765, 407] on div at bounding box center [649, 406] width 1027 height 17
click at [720, 408] on div at bounding box center [649, 406] width 1027 height 17
click at [761, 401] on div at bounding box center [649, 406] width 1027 height 17
click at [799, 402] on div at bounding box center [649, 406] width 1027 height 17
click at [845, 403] on div at bounding box center [649, 406] width 1027 height 17
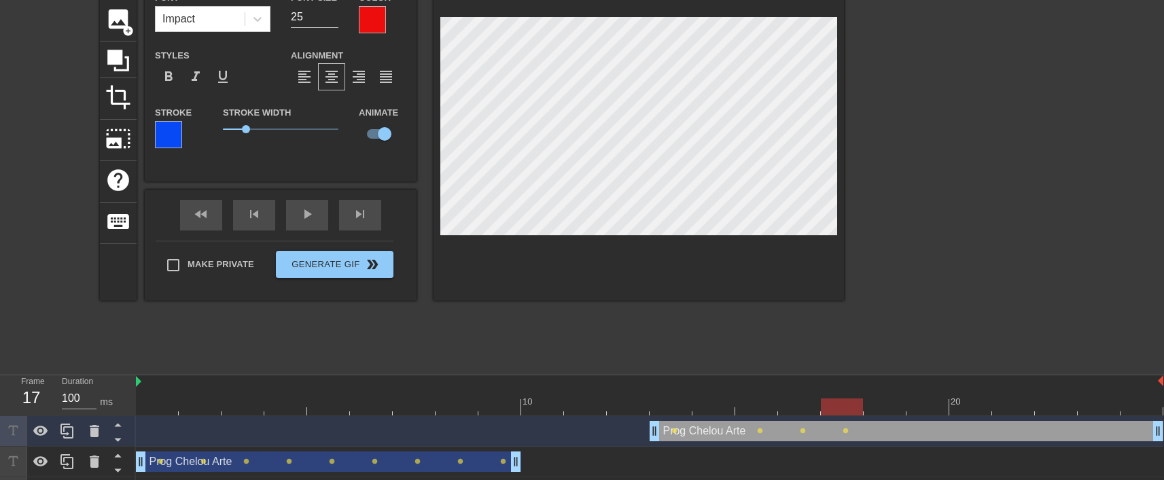
click at [890, 401] on div at bounding box center [649, 406] width 1027 height 17
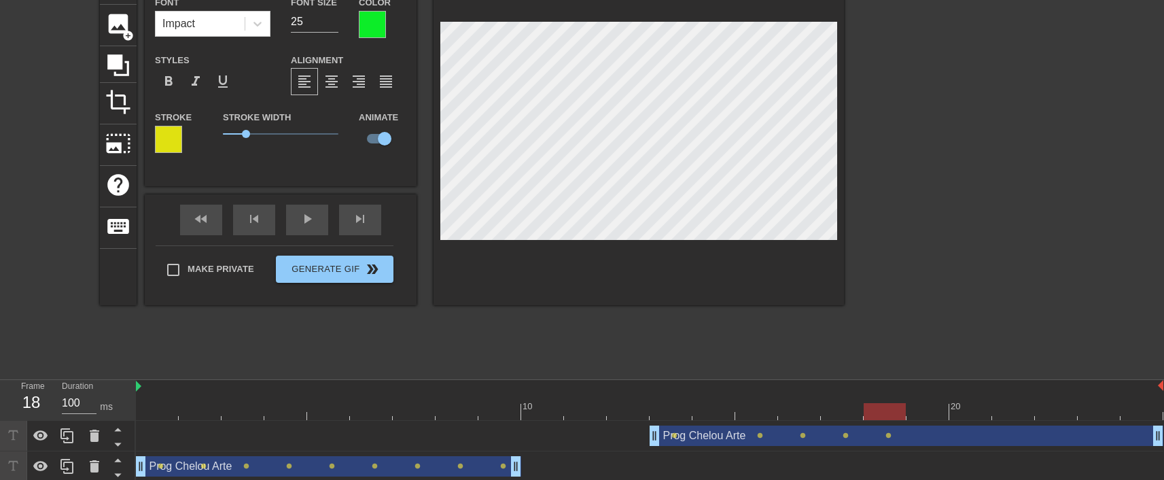
scroll to position [0, 0]
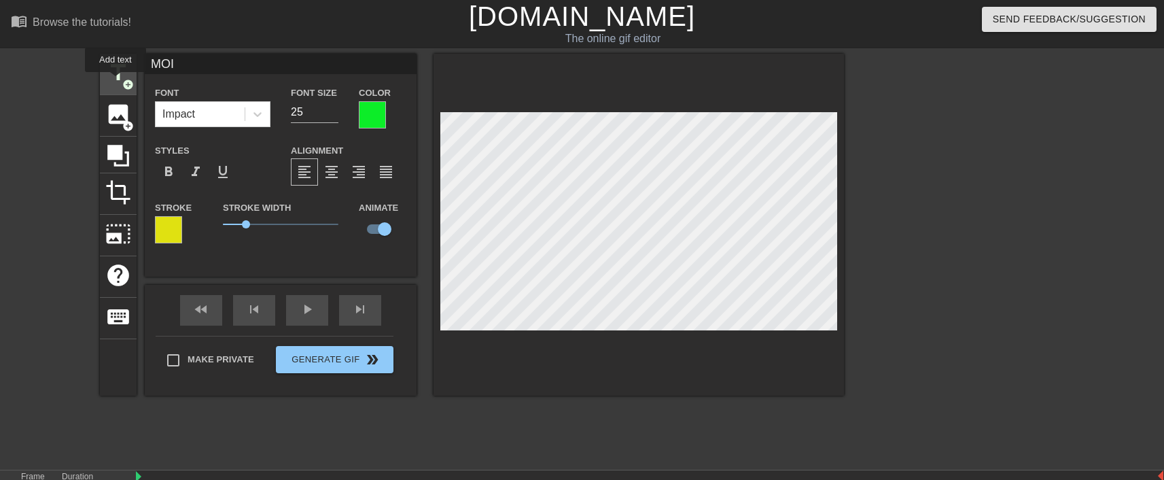
click at [116, 82] on span "title" at bounding box center [118, 73] width 26 height 26
type input "New text 3"
type input "40"
checkbox input "false"
drag, startPoint x: 314, startPoint y: 104, endPoint x: 289, endPoint y: 103, distance: 25.2
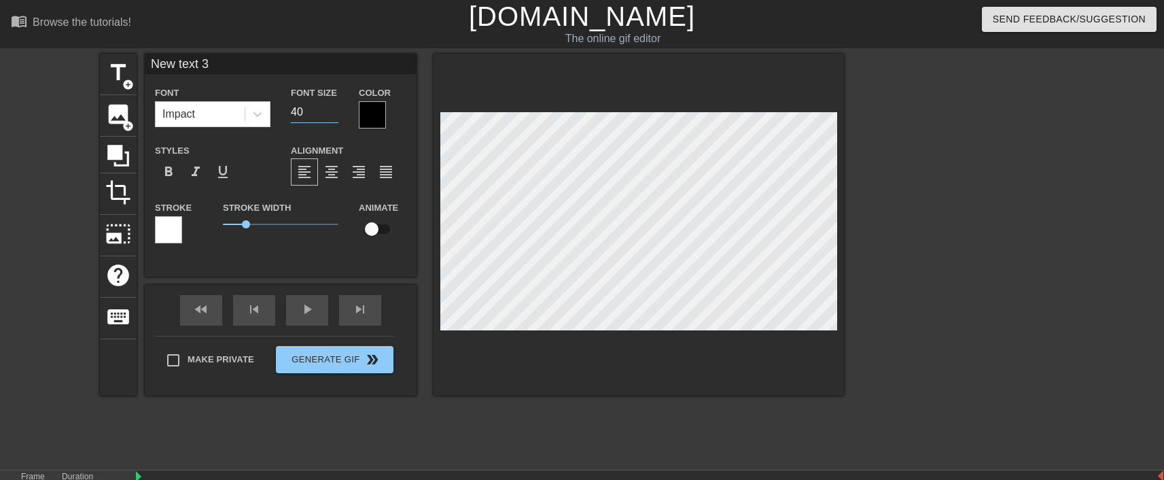
click at [289, 103] on div "Font Size 40" at bounding box center [315, 106] width 68 height 44
click at [337, 115] on input "39" at bounding box center [315, 112] width 48 height 22
click at [337, 115] on input "38" at bounding box center [315, 112] width 48 height 22
click at [337, 115] on input "37" at bounding box center [315, 112] width 48 height 22
click at [336, 115] on input "36" at bounding box center [315, 112] width 48 height 22
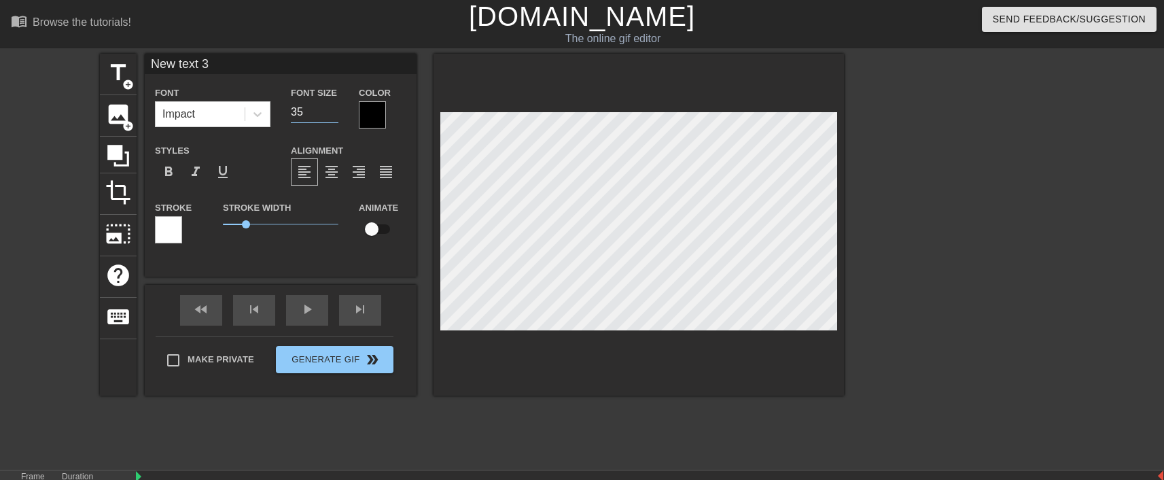
click at [336, 115] on input "35" at bounding box center [315, 112] width 48 height 22
click at [336, 115] on input "34" at bounding box center [315, 112] width 48 height 22
click at [336, 115] on input "33" at bounding box center [315, 112] width 48 height 22
click at [334, 115] on input "32" at bounding box center [315, 112] width 48 height 22
click at [333, 115] on input "31" at bounding box center [315, 112] width 48 height 22
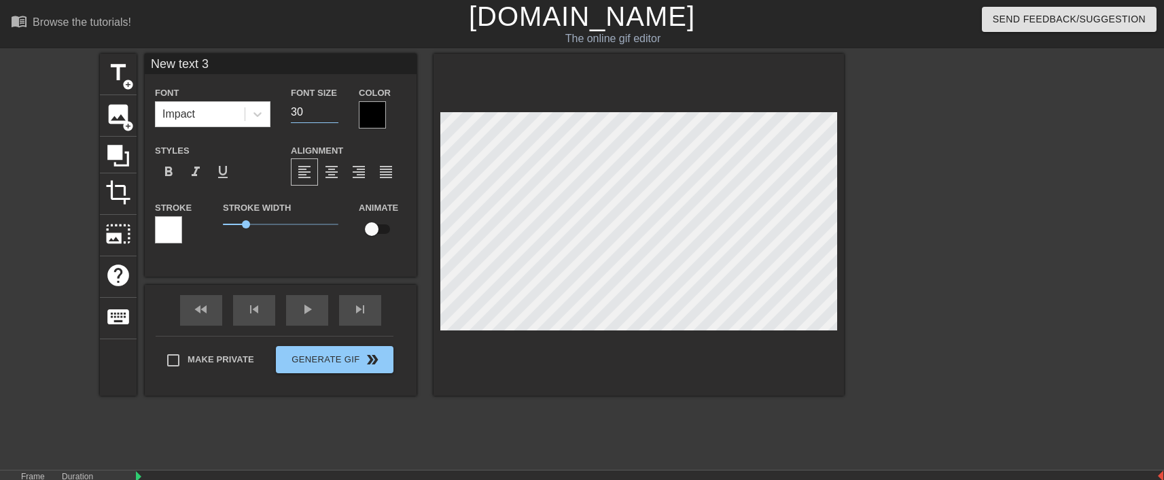
click at [332, 115] on input "30" at bounding box center [315, 112] width 48 height 22
click at [332, 115] on input "29" at bounding box center [315, 112] width 48 height 22
click at [332, 115] on input "28" at bounding box center [315, 112] width 48 height 22
click at [332, 115] on input "27" at bounding box center [315, 112] width 48 height 22
click at [332, 115] on input "26" at bounding box center [315, 112] width 48 height 22
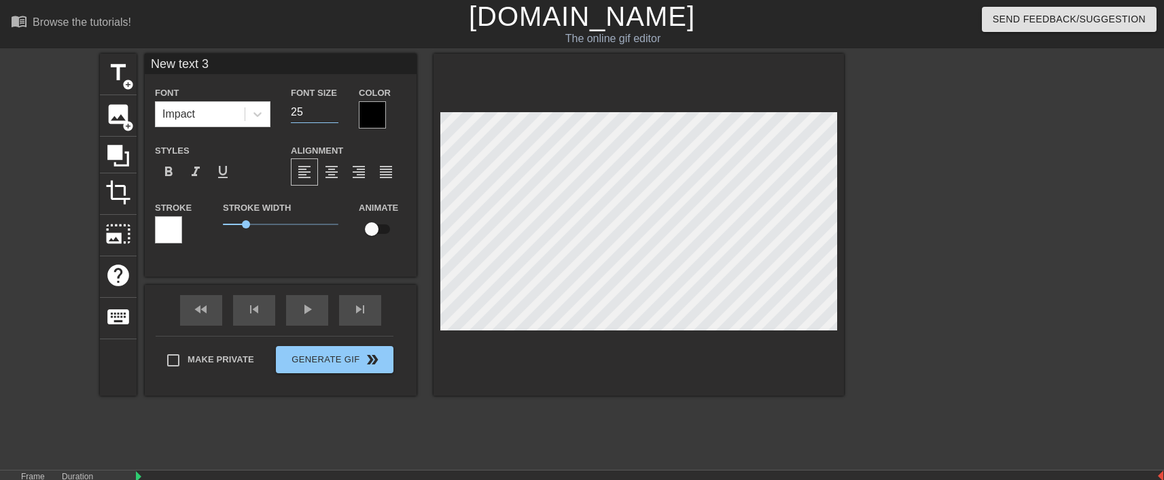
click at [332, 115] on input "25" at bounding box center [315, 112] width 48 height 22
click at [332, 115] on input "24" at bounding box center [315, 112] width 48 height 22
type input "25"
click at [332, 107] on input "25" at bounding box center [315, 112] width 48 height 22
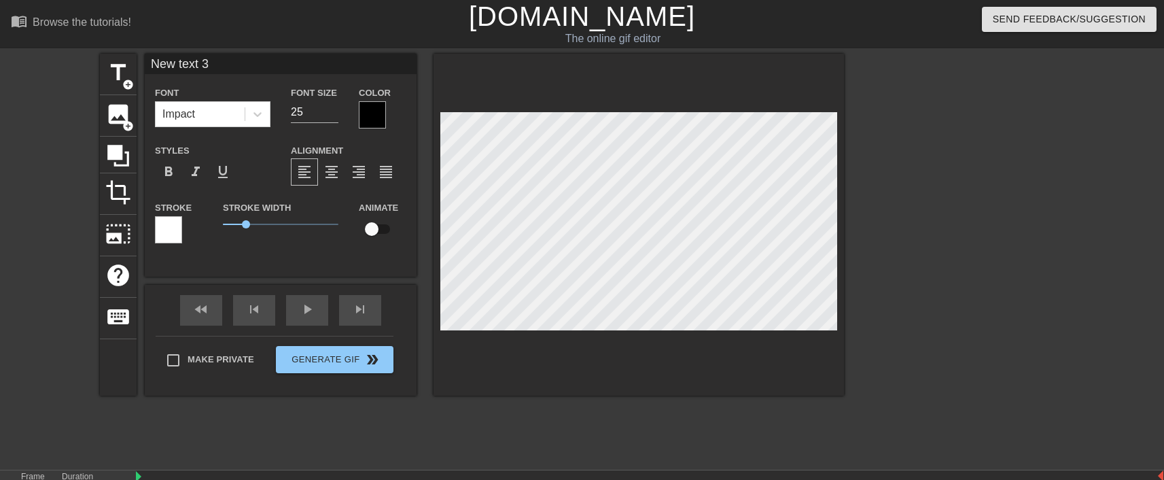
type input "P"
type textarea "P"
type input "Pi"
type textarea "Pi"
type input "Pie"
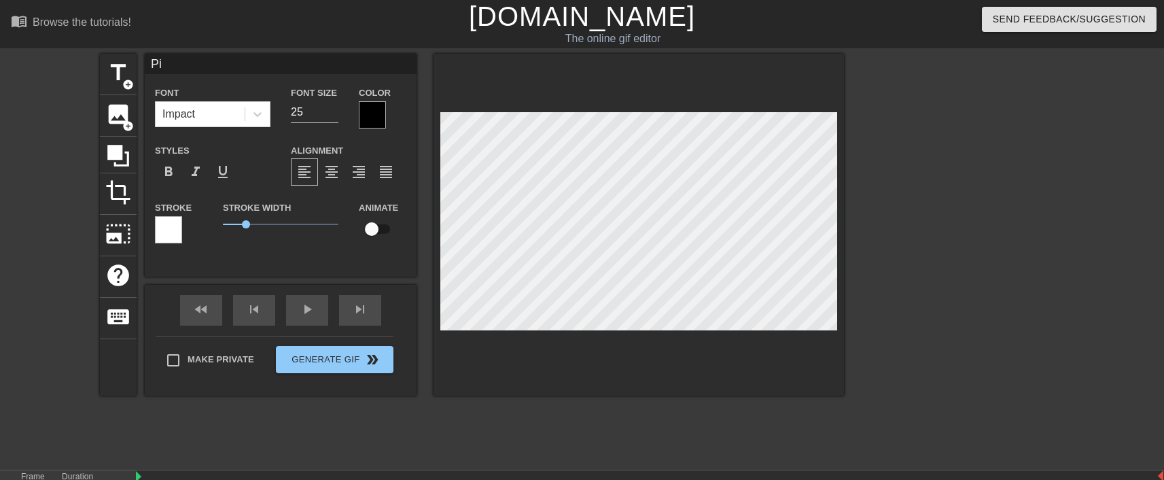
type textarea "Pie"
type input "Pier"
type textarea "Pier"
type input "Pierr"
type textarea "Pierr"
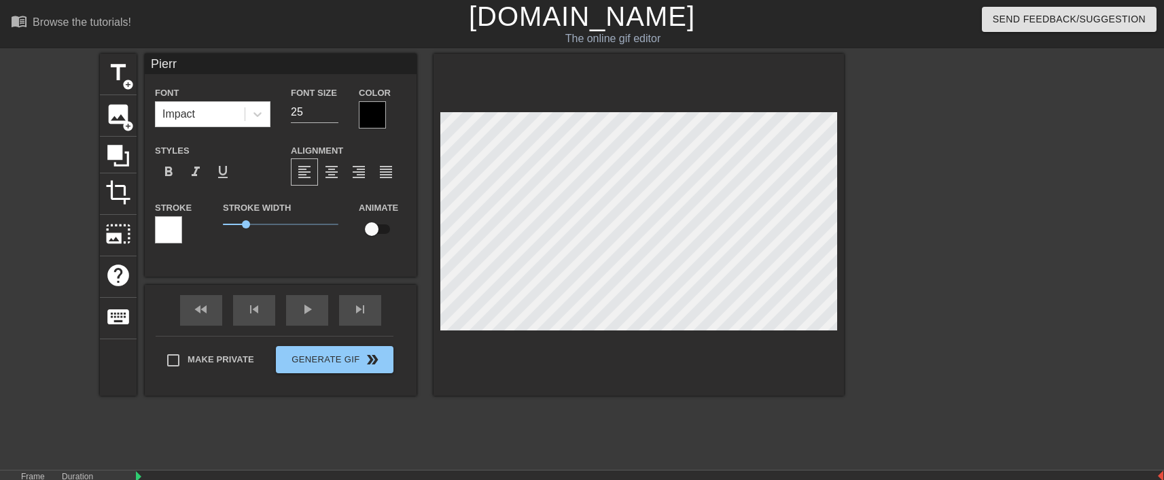
type input "[PERSON_NAME]"
type textarea "[PERSON_NAME]"
click at [376, 114] on div at bounding box center [372, 114] width 27 height 27
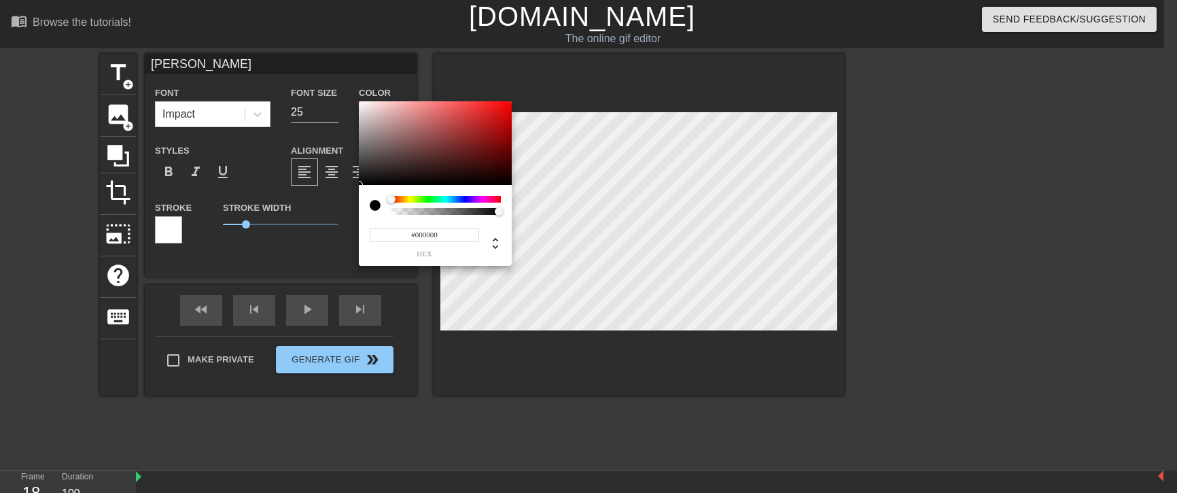
click at [425, 197] on div at bounding box center [445, 199] width 109 height 7
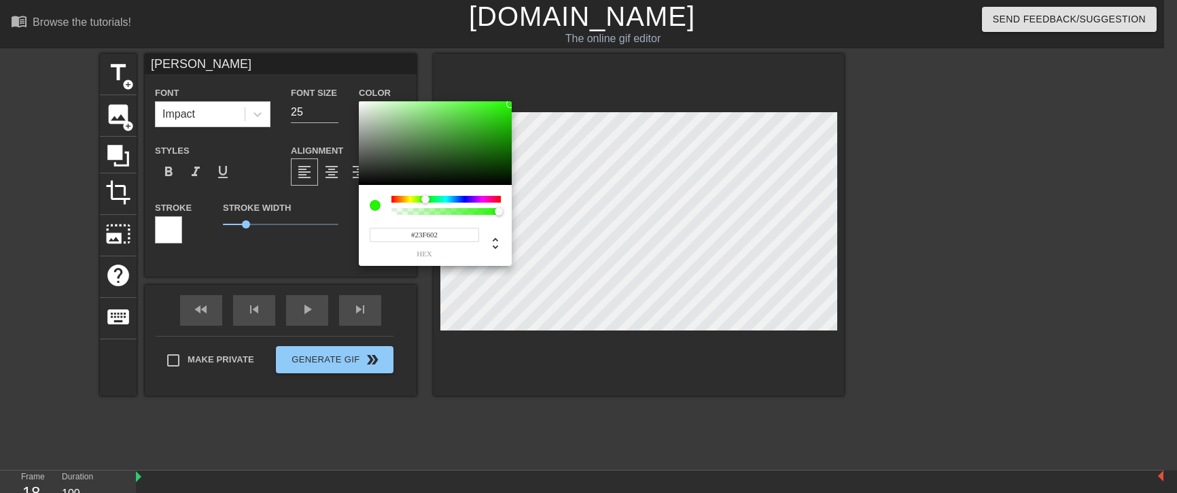
click at [510, 104] on div at bounding box center [435, 143] width 153 height 84
type input "#[DATE]"
click at [500, 107] on div at bounding box center [435, 143] width 153 height 84
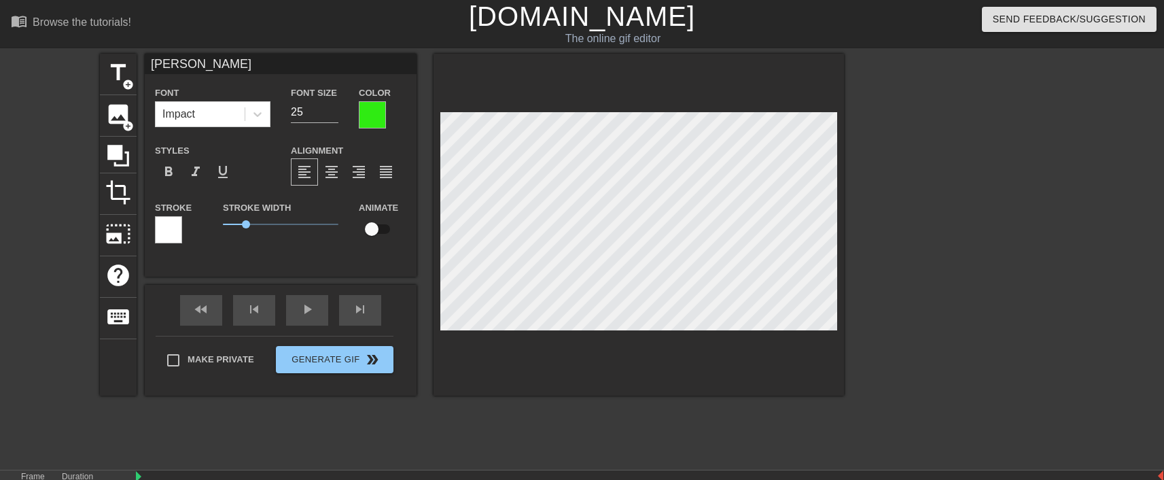
click at [166, 227] on div at bounding box center [168, 229] width 27 height 27
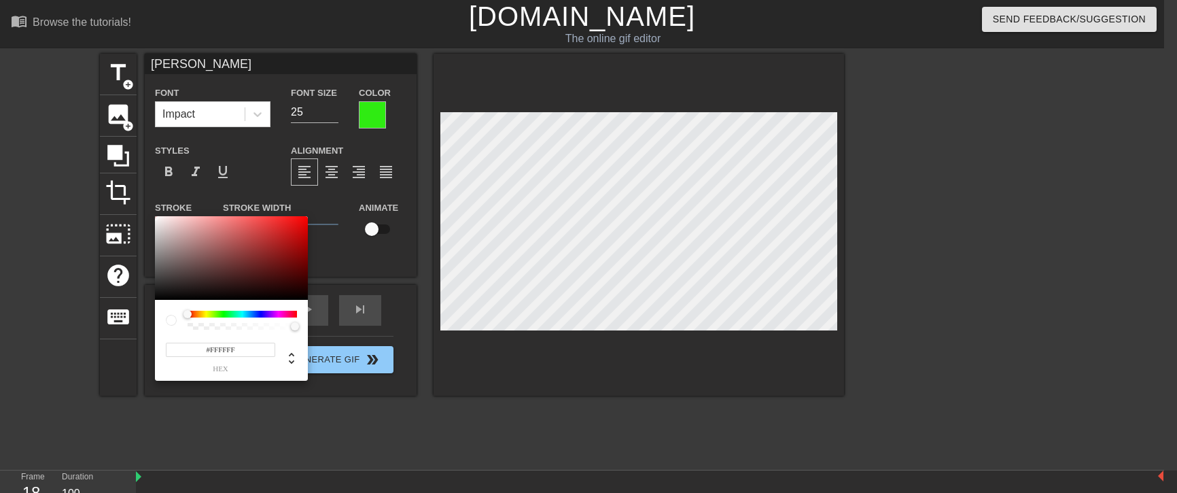
click at [207, 311] on div at bounding box center [242, 314] width 109 height 7
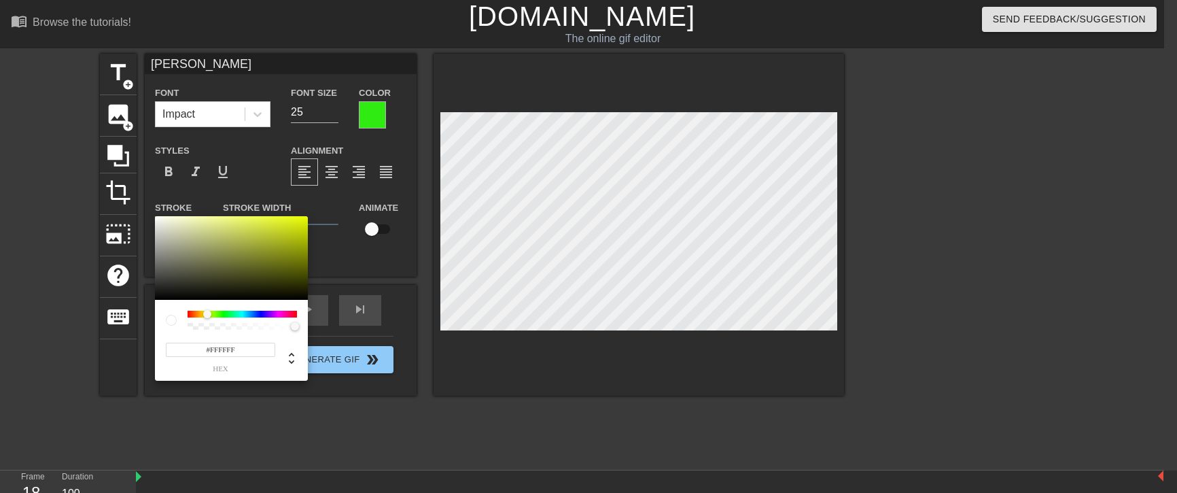
type input "#D4E50F"
click at [298, 224] on div at bounding box center [231, 258] width 153 height 84
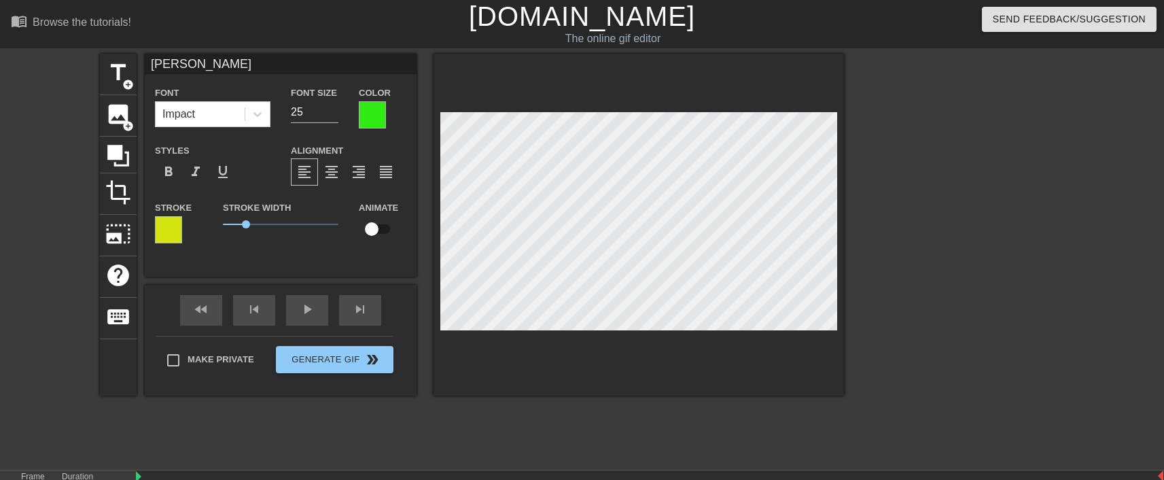
scroll to position [156, 0]
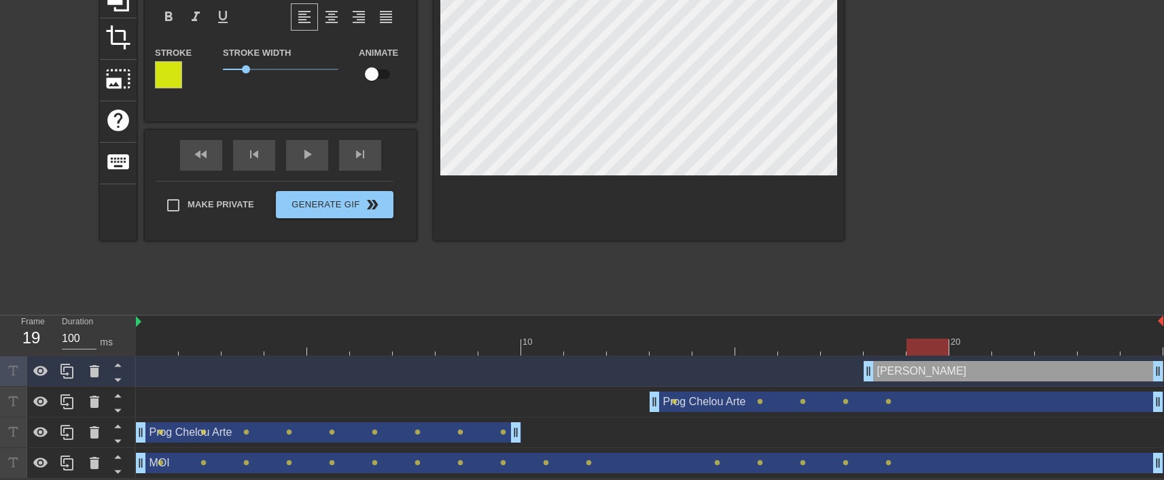
click at [926, 342] on div at bounding box center [649, 346] width 1027 height 17
type input "Prog ChelouArte"
checkbox input "true"
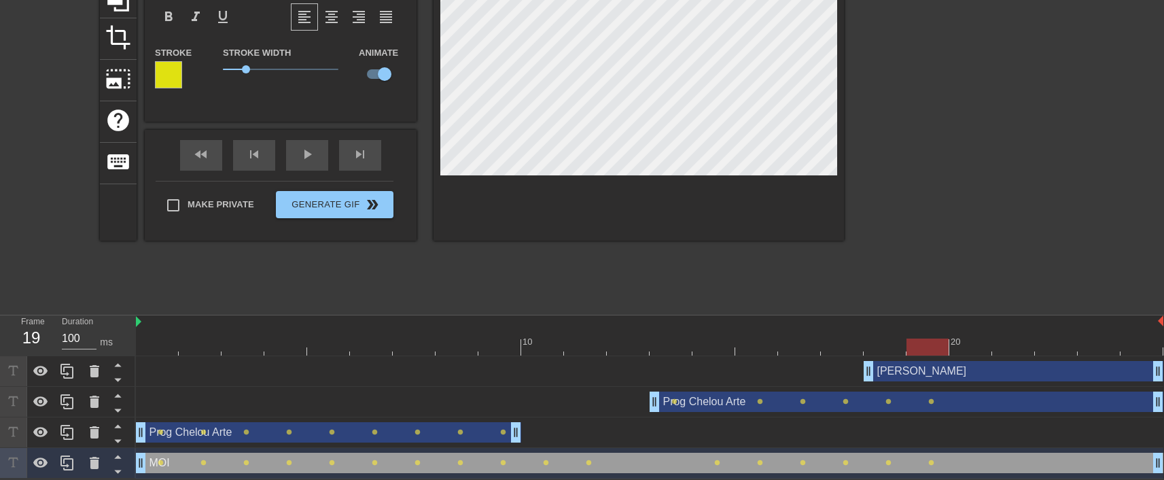
type input "[PERSON_NAME]"
checkbox input "false"
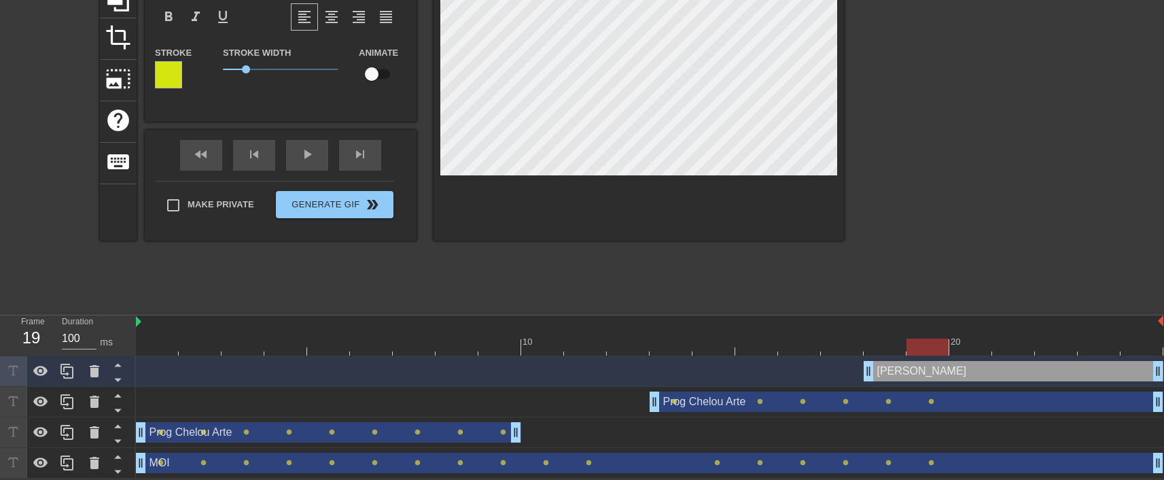
click at [970, 336] on div "20" at bounding box center [970, 337] width 43 height 17
type input "Prog ChelouArte"
checkbox input "true"
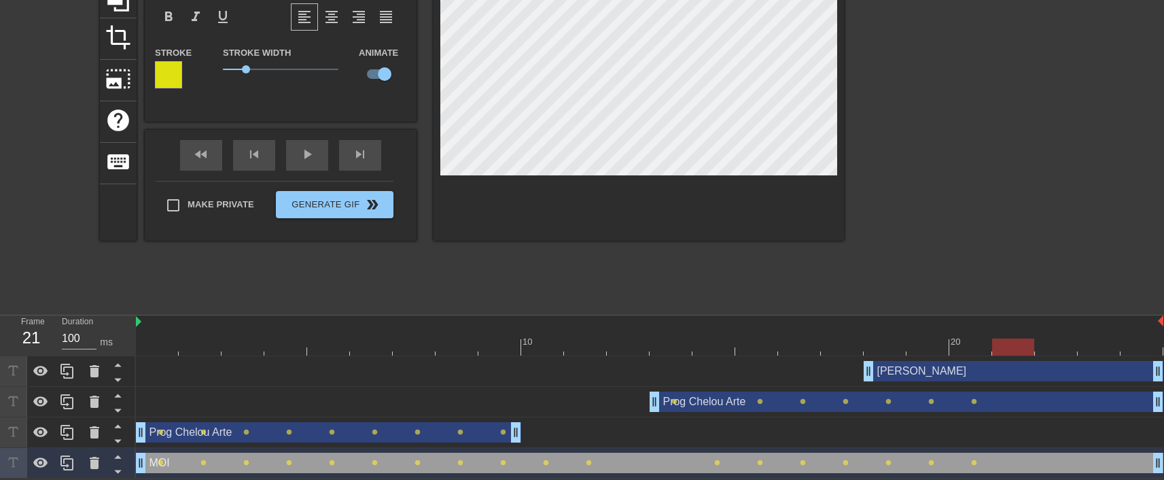
click at [1017, 340] on div at bounding box center [649, 346] width 1027 height 17
type input "[PERSON_NAME]"
checkbox input "false"
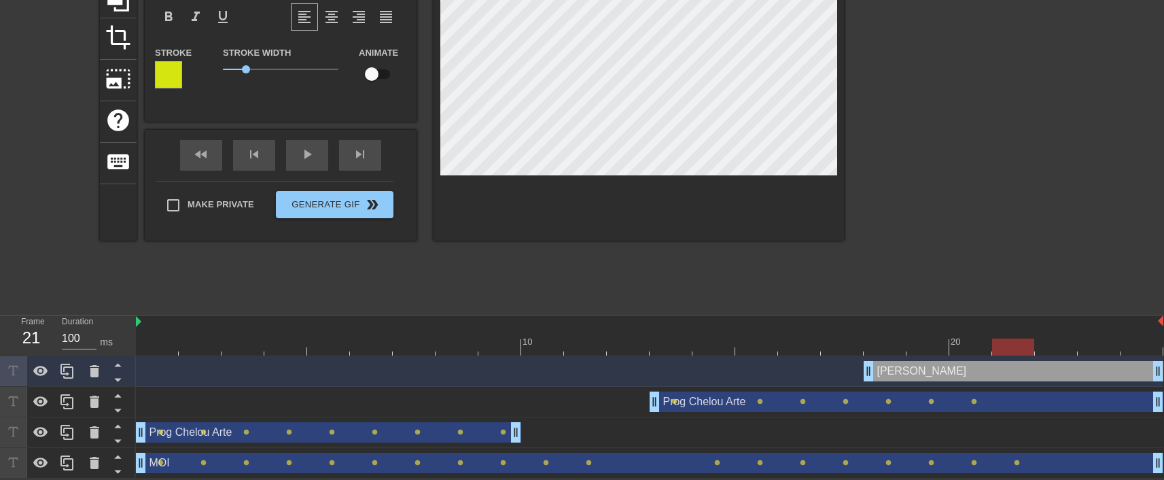
type input "Prog ChelouArte"
checkbox input "true"
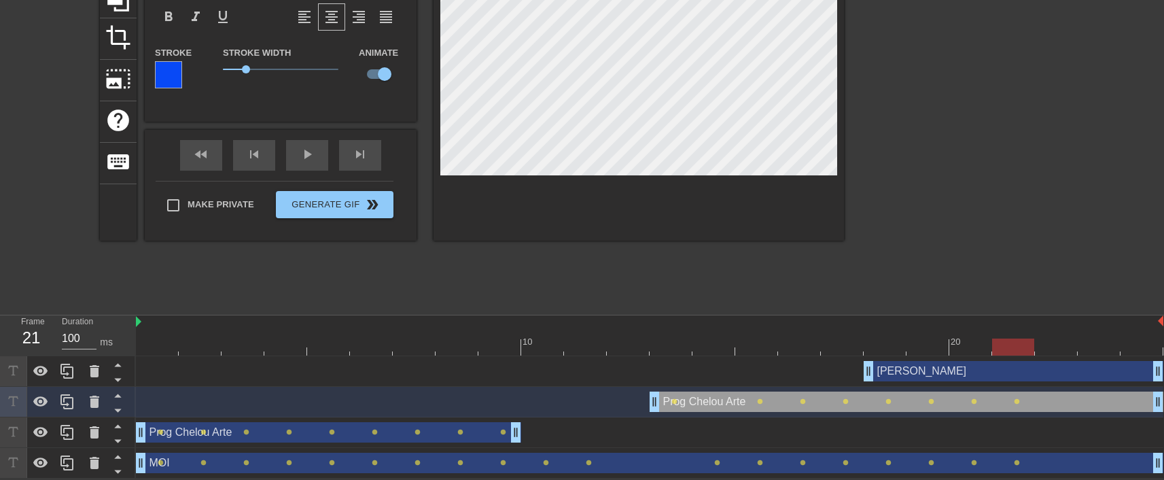
click at [1053, 340] on div at bounding box center [649, 346] width 1027 height 17
type input "[PERSON_NAME]"
checkbox input "false"
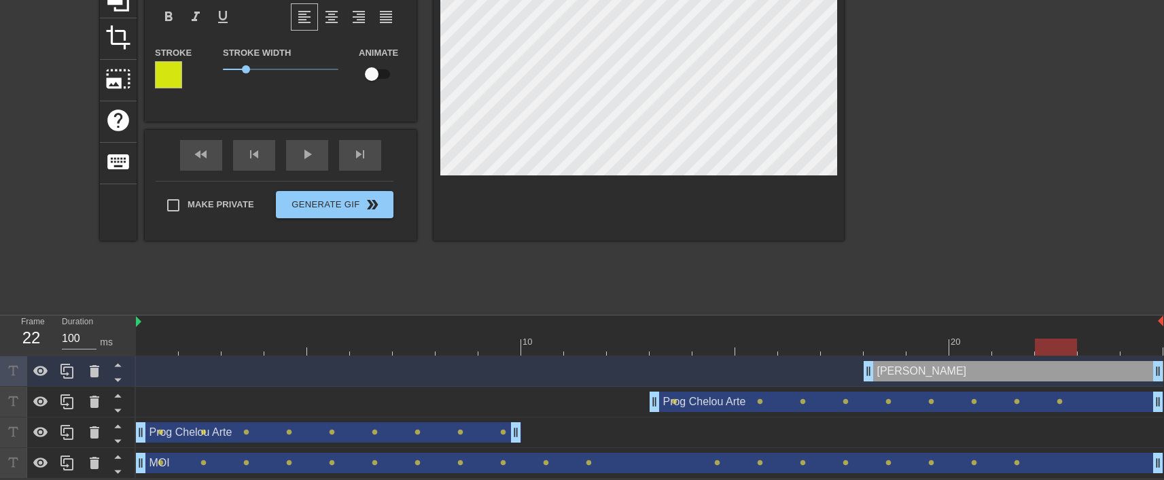
type input "MOI"
checkbox input "true"
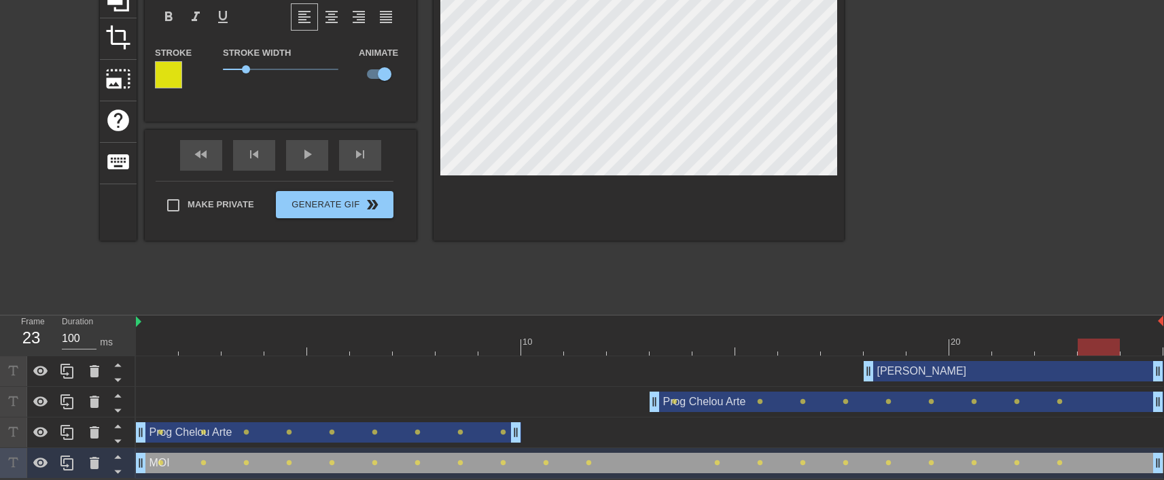
click at [1097, 345] on div at bounding box center [649, 346] width 1027 height 17
type input "[PERSON_NAME]"
checkbox input "false"
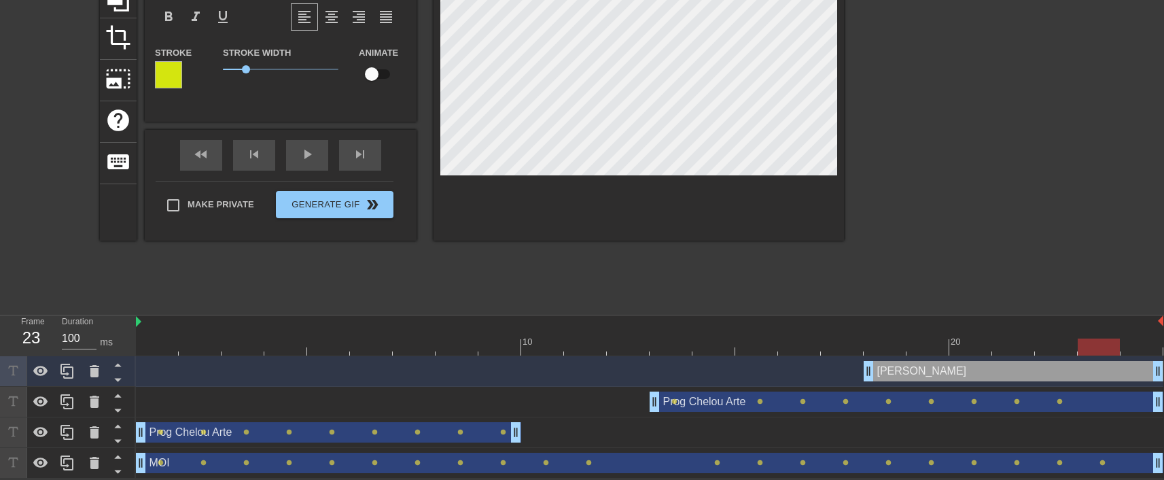
type input "Prog ChelouArte"
checkbox input "true"
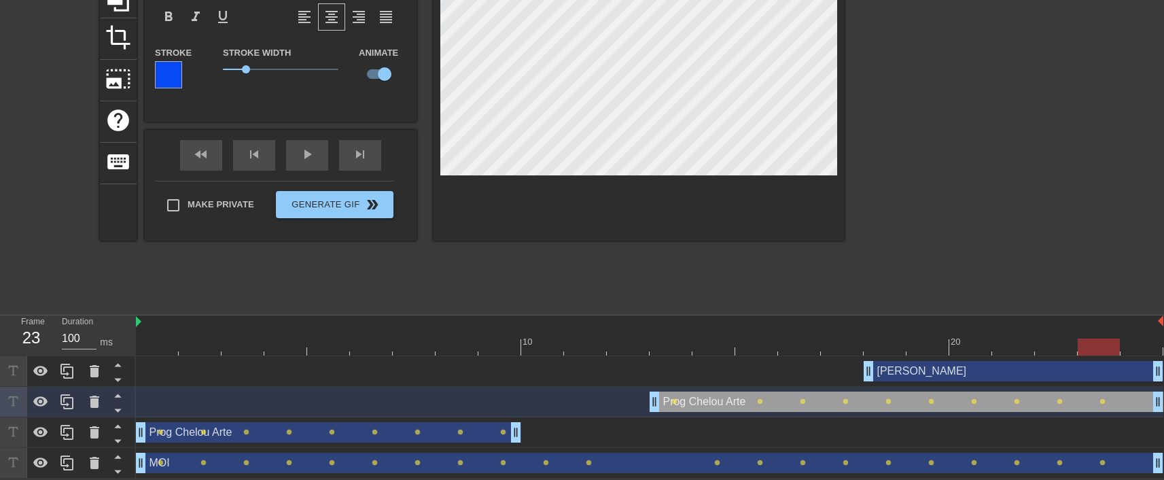
click at [1146, 343] on div at bounding box center [649, 346] width 1027 height 17
type input "[PERSON_NAME]"
checkbox input "false"
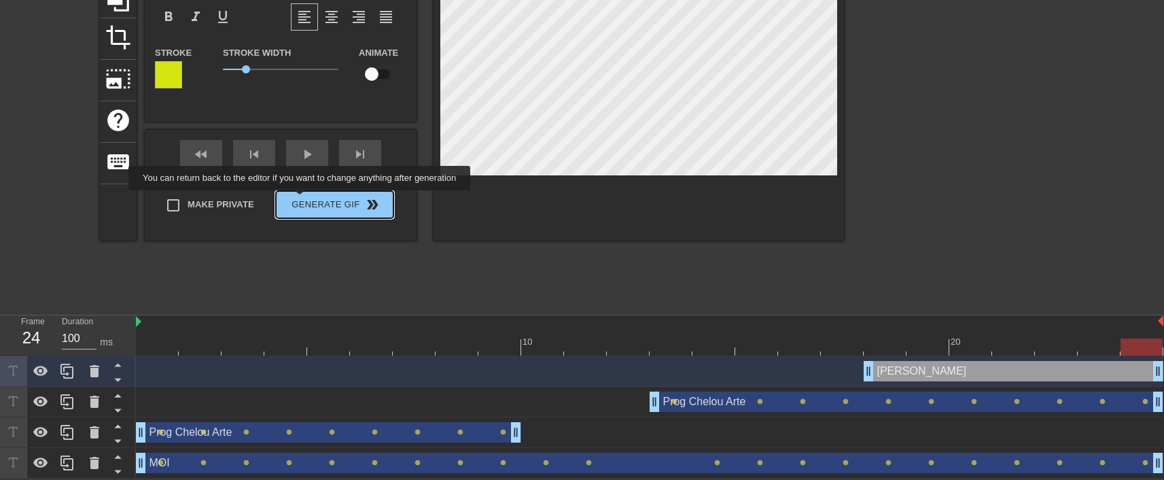
click at [302, 200] on div "Make Private Generate Gif double_arrow" at bounding box center [275, 208] width 238 height 54
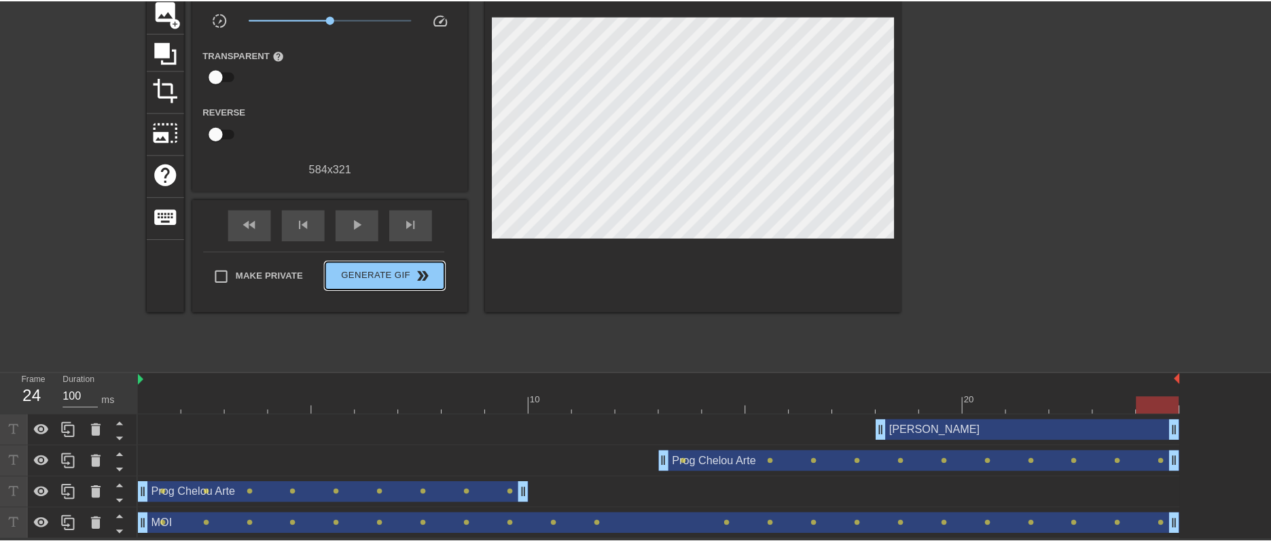
scroll to position [95, 0]
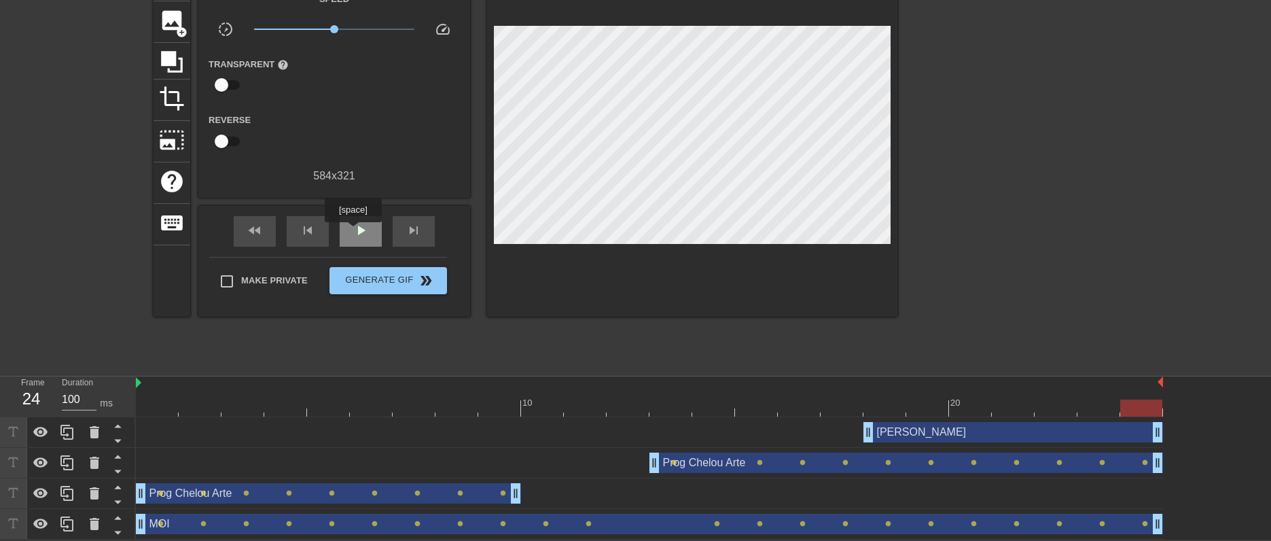
click at [353, 232] on span "play_arrow" at bounding box center [361, 230] width 16 height 16
click at [349, 232] on div "pause" at bounding box center [361, 231] width 42 height 31
click at [879, 404] on div at bounding box center [649, 408] width 1027 height 17
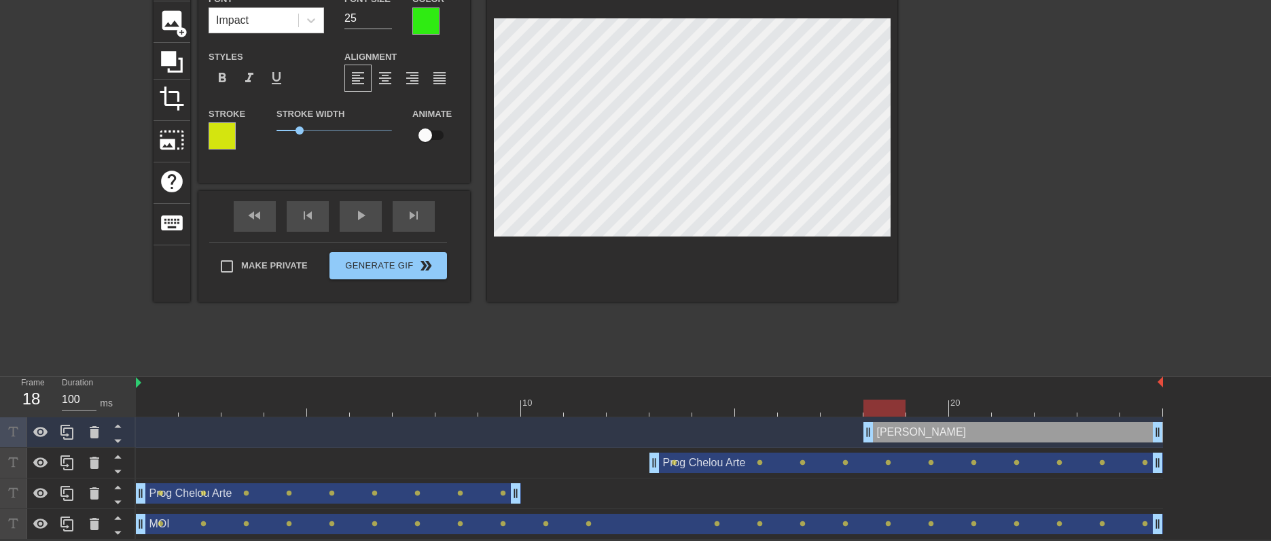
click at [425, 135] on input "checkbox" at bounding box center [425, 135] width 77 height 26
checkbox input "true"
click at [929, 408] on div at bounding box center [649, 408] width 1027 height 17
click at [970, 408] on div at bounding box center [649, 408] width 1027 height 17
click at [1012, 406] on div at bounding box center [649, 408] width 1027 height 17
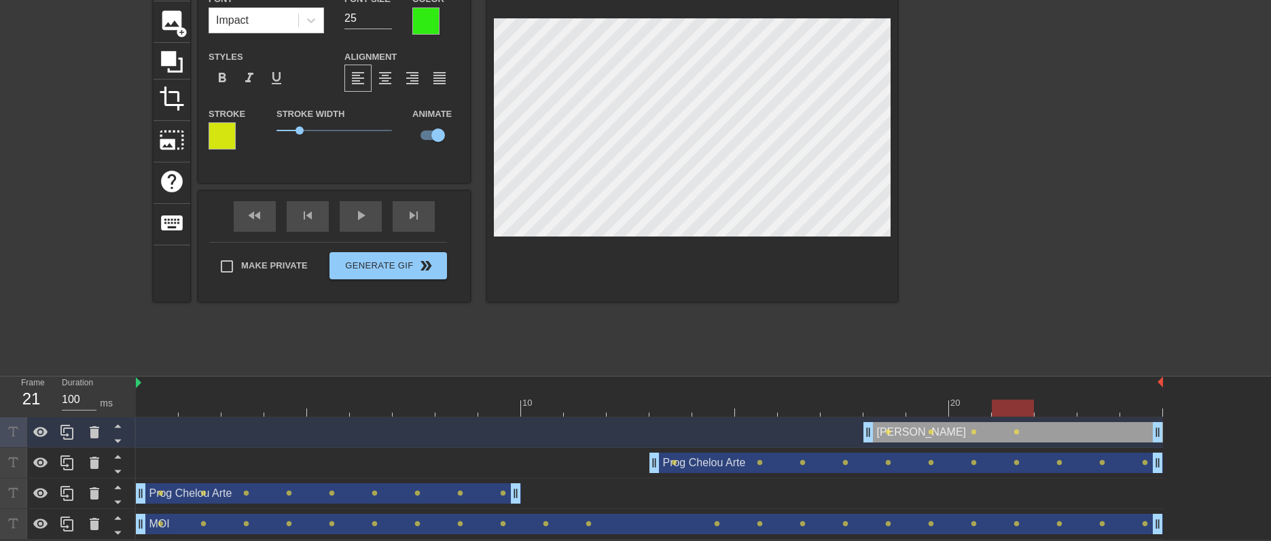
click at [1049, 405] on div at bounding box center [649, 408] width 1027 height 17
drag, startPoint x: 1093, startPoint y: 403, endPoint x: 778, endPoint y: 239, distance: 355.0
click at [1093, 402] on div at bounding box center [649, 408] width 1027 height 17
click at [1137, 408] on div at bounding box center [649, 408] width 1027 height 17
click at [839, 394] on div at bounding box center [842, 398] width 43 height 17
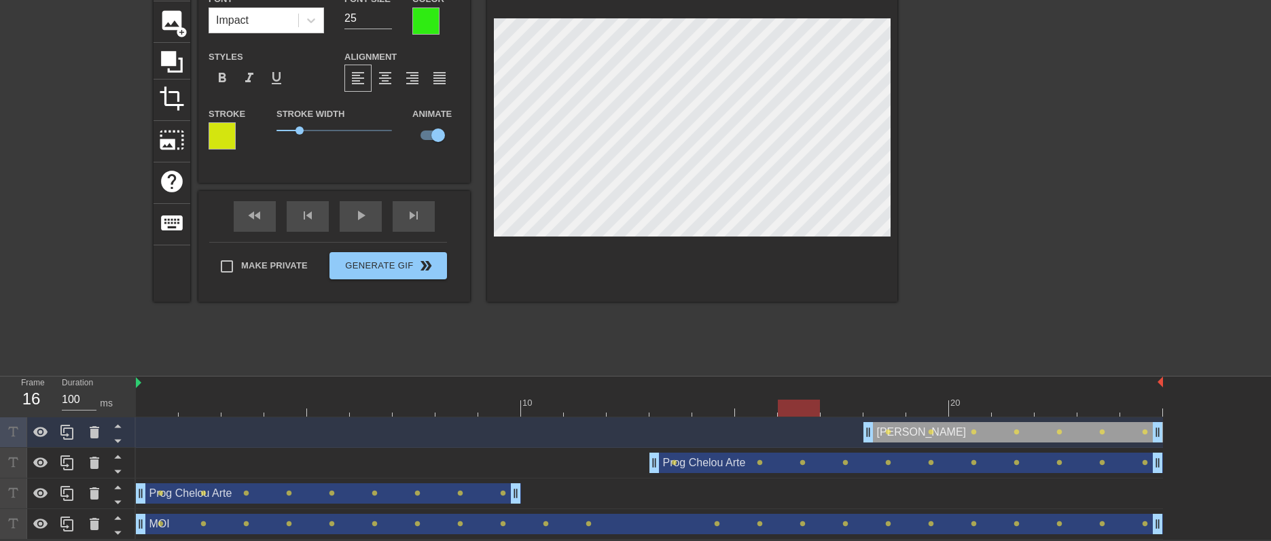
click at [799, 400] on div at bounding box center [649, 408] width 1027 height 17
drag, startPoint x: 868, startPoint y: 426, endPoint x: 839, endPoint y: 425, distance: 29.3
click at [849, 435] on div "[PERSON_NAME] drag_handle drag_handle" at bounding box center [992, 432] width 342 height 20
click at [892, 410] on div at bounding box center [649, 408] width 1027 height 17
click at [840, 410] on div at bounding box center [649, 408] width 1027 height 17
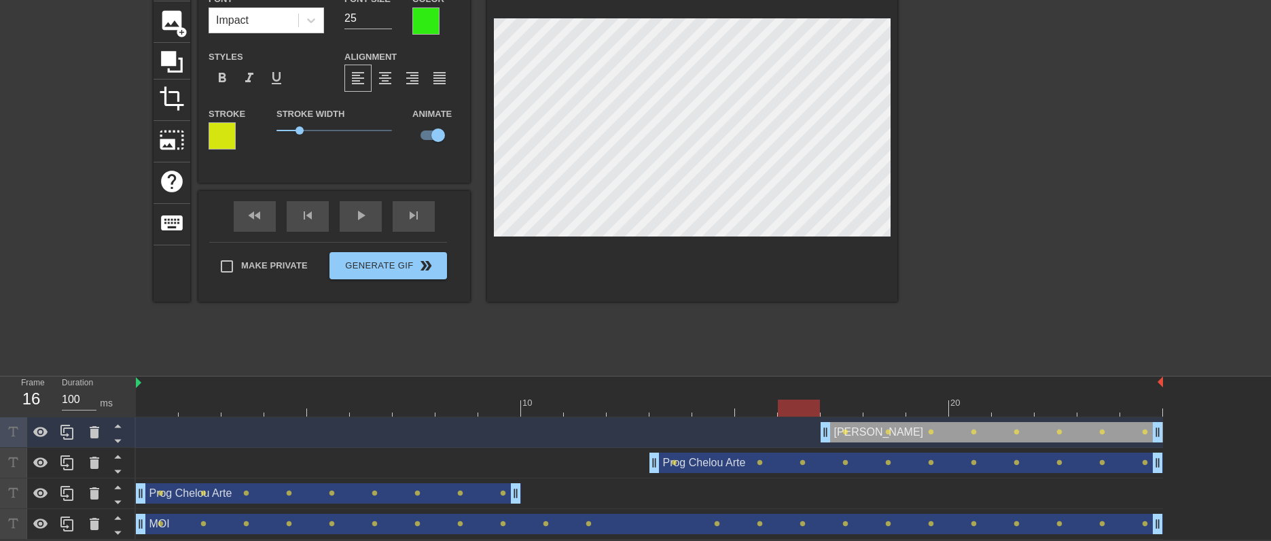
click at [793, 400] on div at bounding box center [649, 408] width 1027 height 17
drag, startPoint x: 824, startPoint y: 430, endPoint x: 794, endPoint y: 427, distance: 30.0
click at [841, 406] on div at bounding box center [649, 408] width 1027 height 17
click at [810, 402] on div at bounding box center [649, 408] width 1027 height 17
click at [348, 217] on div "play_arrow" at bounding box center [361, 216] width 42 height 31
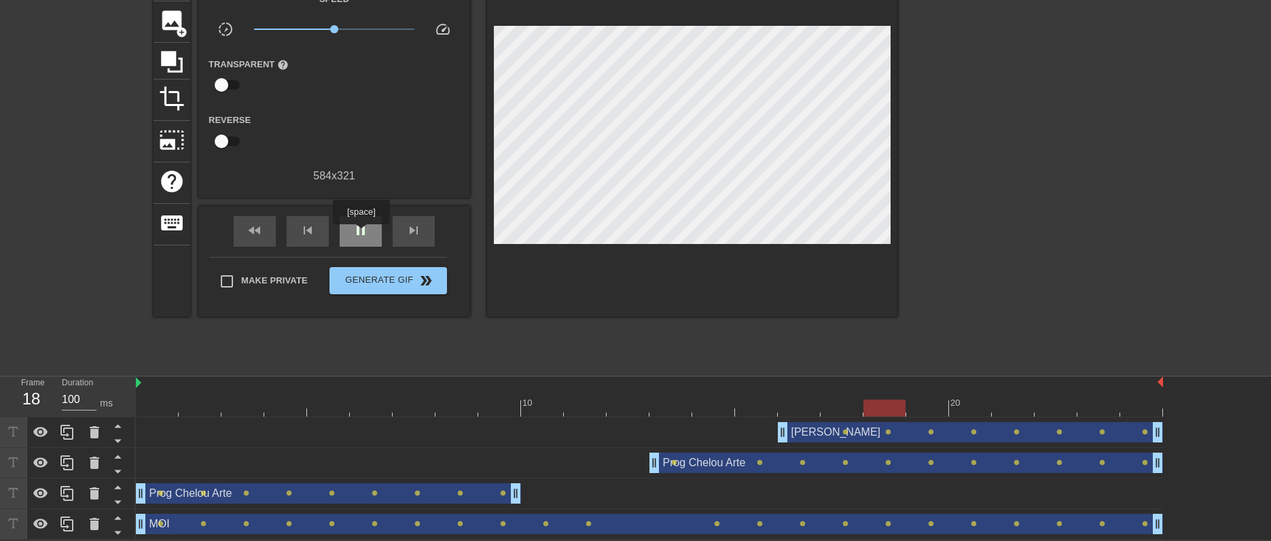
click at [361, 233] on span "pause" at bounding box center [361, 230] width 16 height 16
click at [811, 438] on div "[PERSON_NAME] drag_handle drag_handle" at bounding box center [970, 432] width 385 height 20
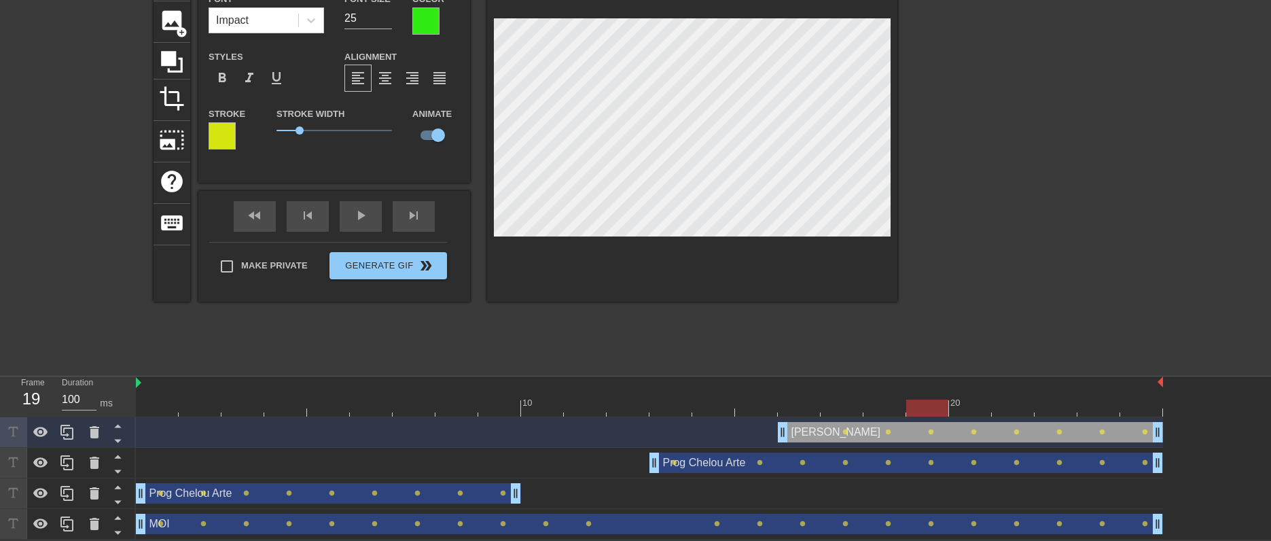
click at [949, 186] on div at bounding box center [1016, 164] width 204 height 408
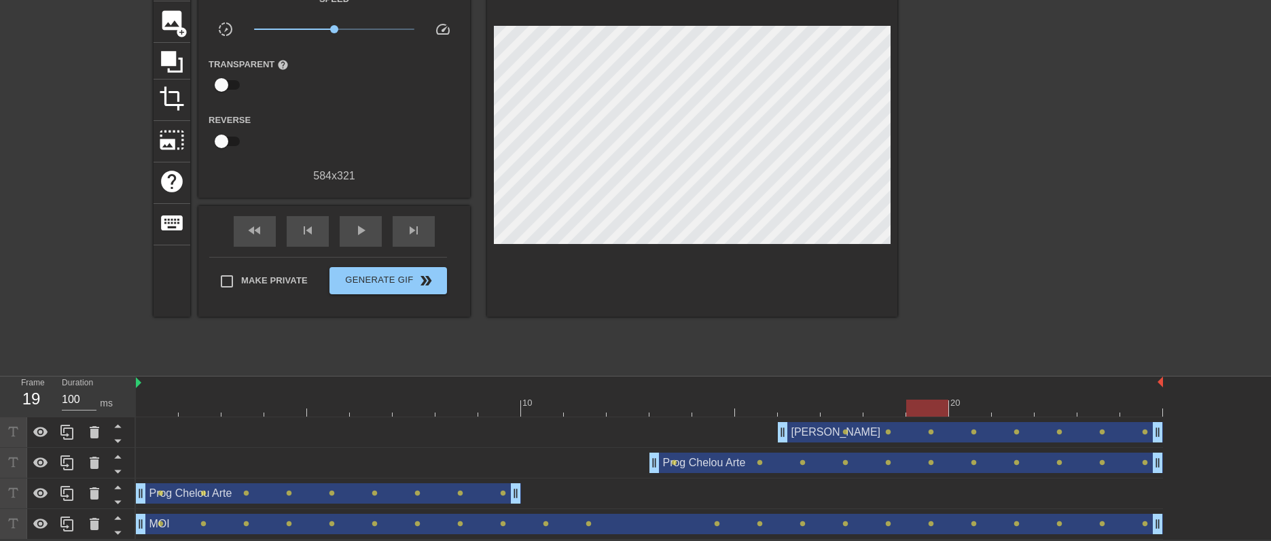
click at [803, 432] on div "[PERSON_NAME] drag_handle drag_handle" at bounding box center [970, 432] width 385 height 20
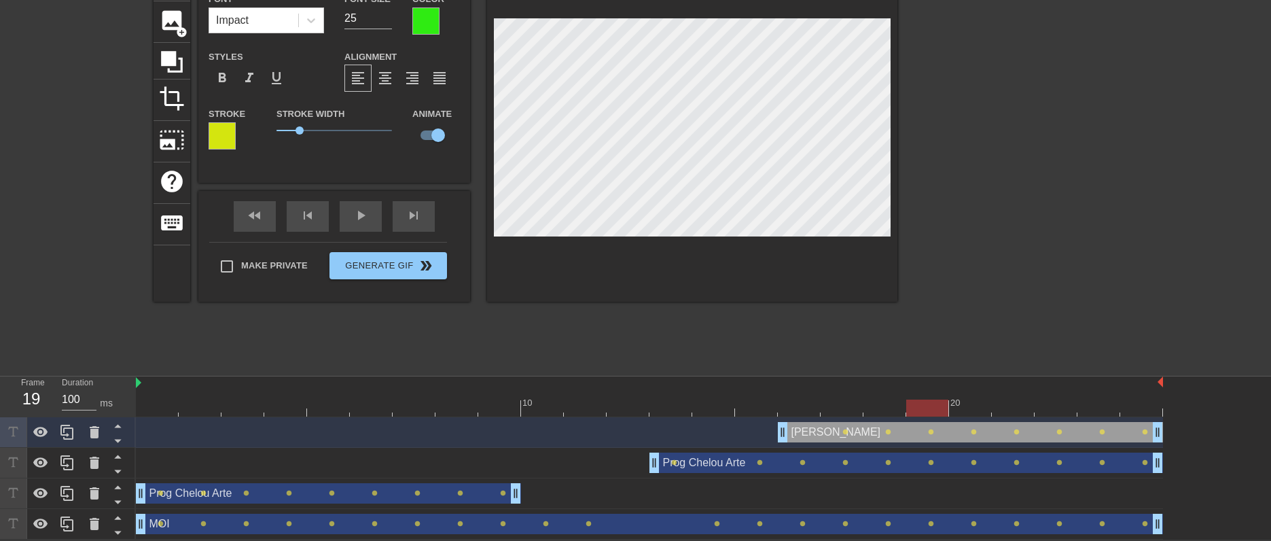
click at [803, 408] on div at bounding box center [649, 408] width 1027 height 17
click at [837, 400] on div at bounding box center [649, 408] width 1027 height 17
click at [883, 407] on div at bounding box center [649, 408] width 1027 height 17
click at [166, 402] on div at bounding box center [649, 408] width 1027 height 17
click at [359, 216] on div "play_arrow" at bounding box center [361, 216] width 42 height 31
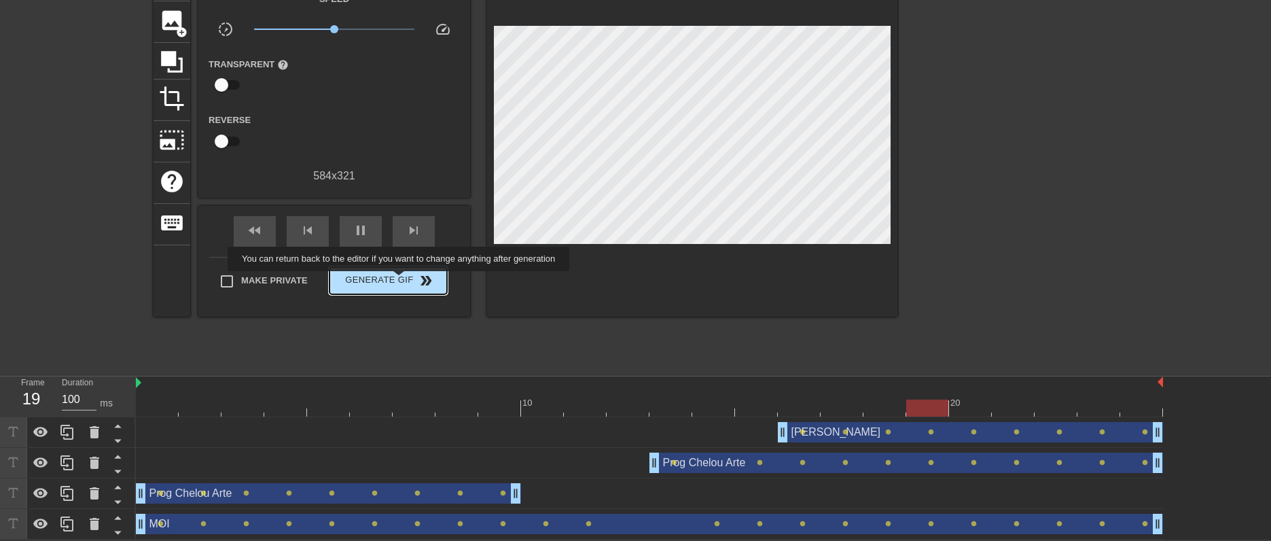
click at [400, 281] on span "Generate Gif double_arrow" at bounding box center [388, 281] width 107 height 16
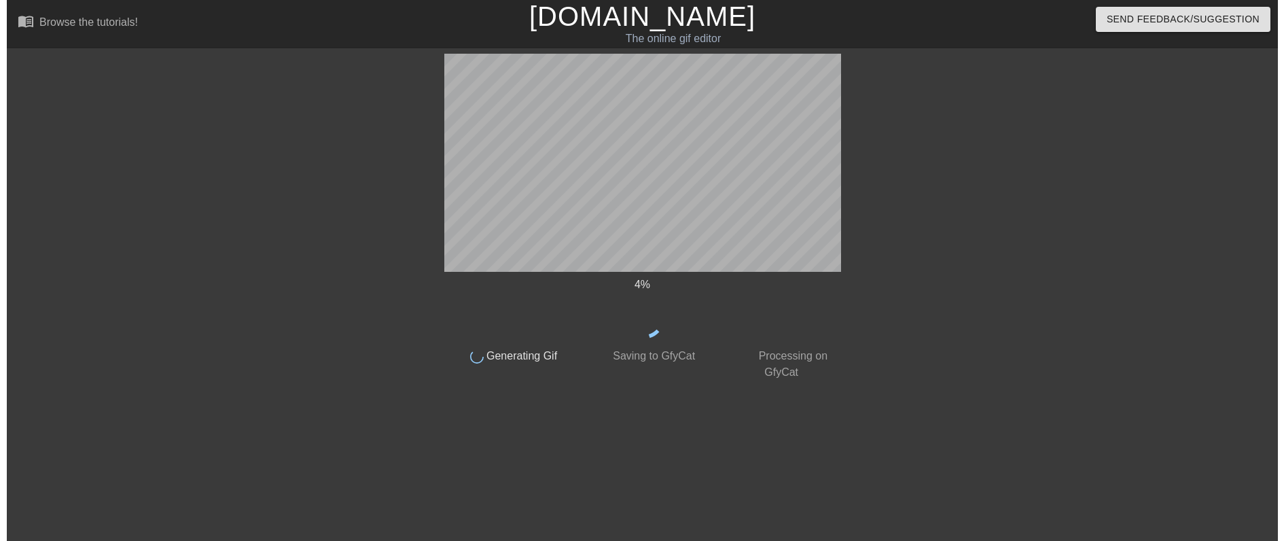
scroll to position [0, 0]
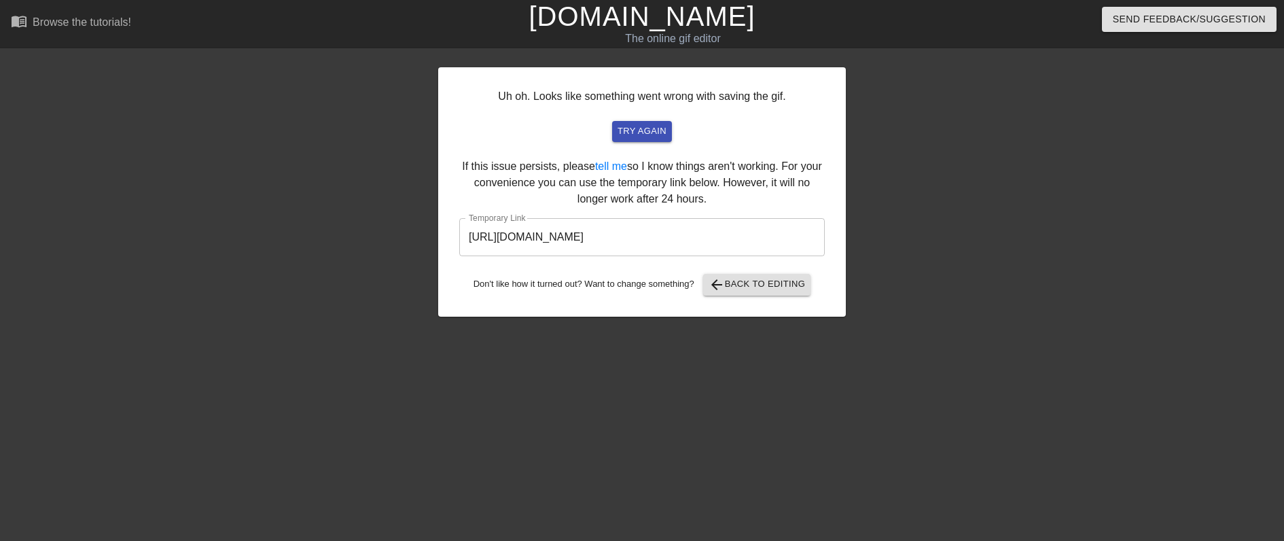
click at [724, 247] on input "[URL][DOMAIN_NAME]" at bounding box center [642, 237] width 366 height 38
